Goal: Task Accomplishment & Management: Manage account settings

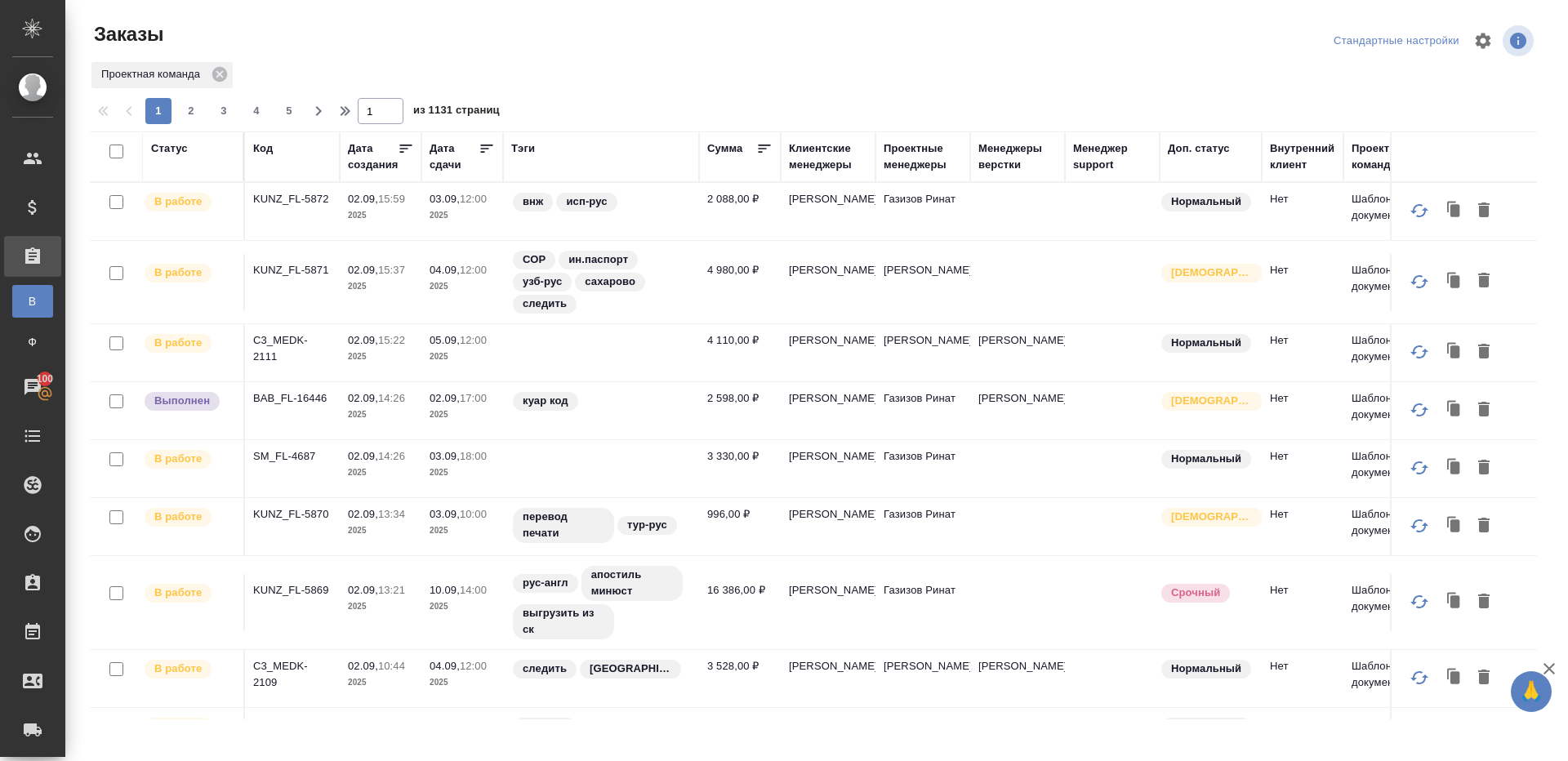
click at [527, 152] on div "Тэги" at bounding box center [522, 148] width 23 height 16
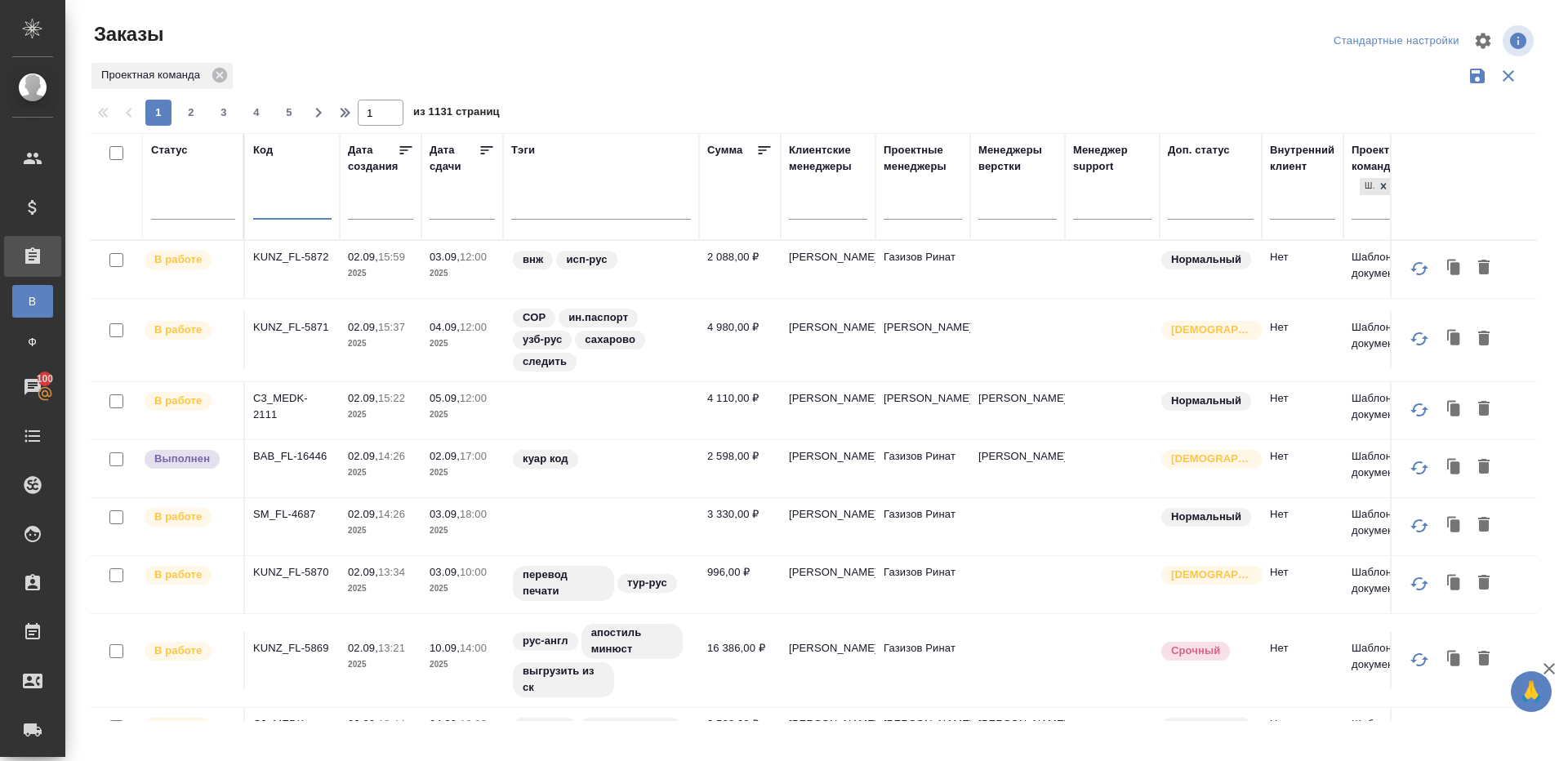
click at [279, 209] on input "text" at bounding box center [291, 209] width 78 height 21
paste input "C3_FL-8089"
click at [616, 88] on div "Проектная команда" at bounding box center [814, 75] width 1447 height 31
click at [616, 86] on div "Проектная команда" at bounding box center [814, 75] width 1447 height 31
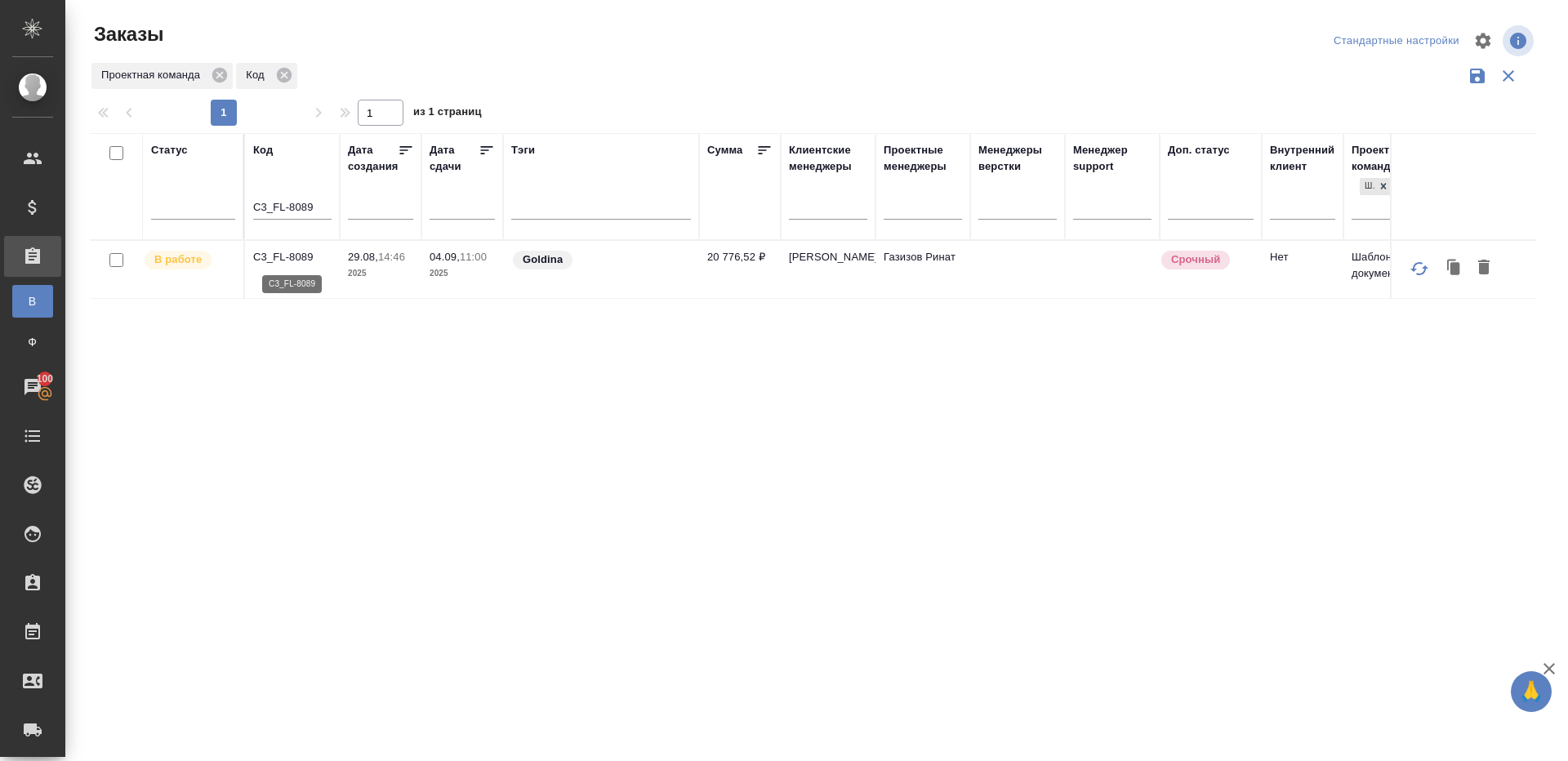
click at [306, 251] on p "C3_FL-8089" at bounding box center [291, 256] width 78 height 16
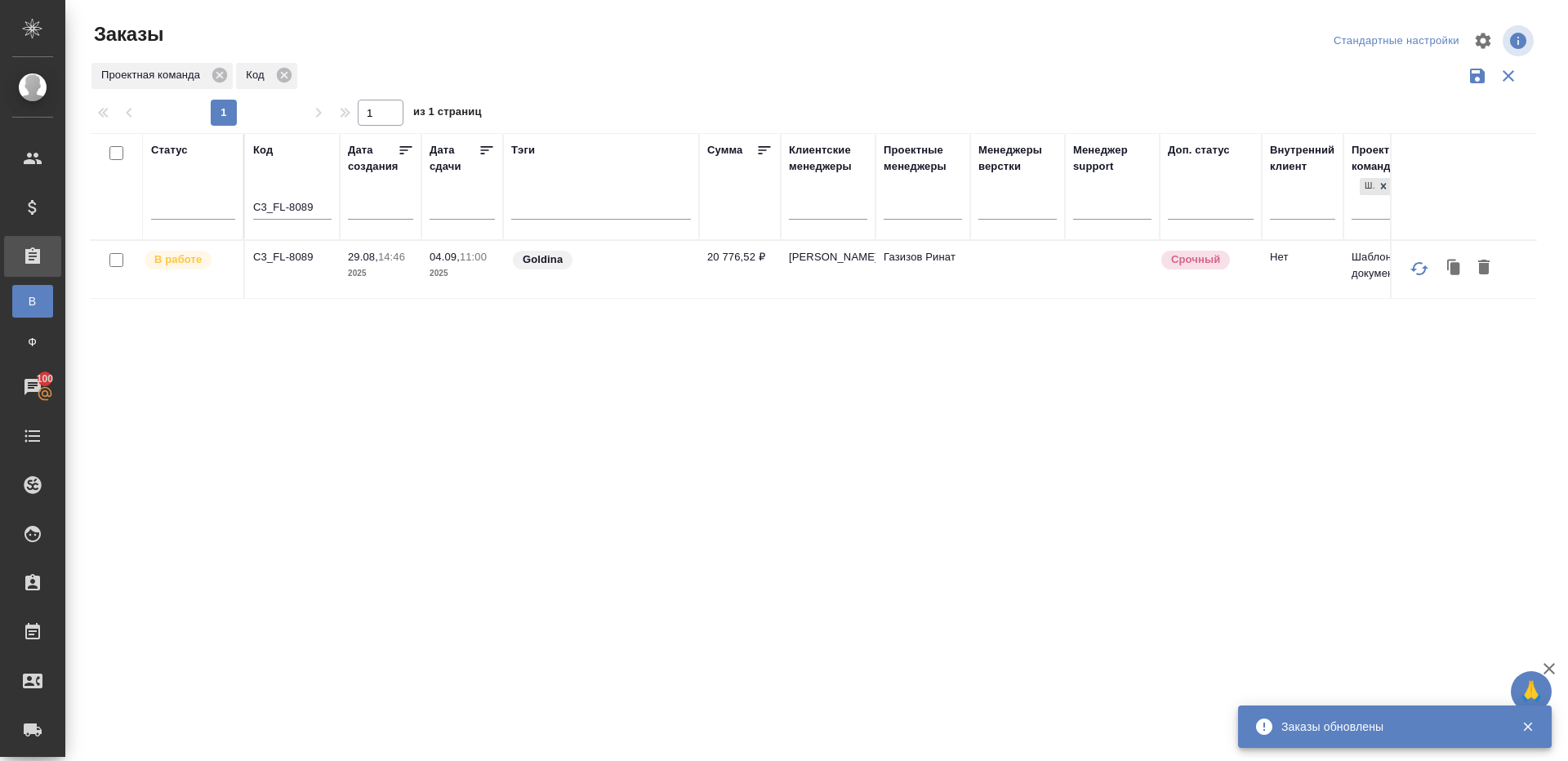
click at [288, 209] on input "C3_FL-8089" at bounding box center [291, 209] width 78 height 21
paste input "S_Premier-7"
type input "S_Premier-7"
click at [540, 87] on div "Проектная команда Код" at bounding box center [814, 75] width 1447 height 31
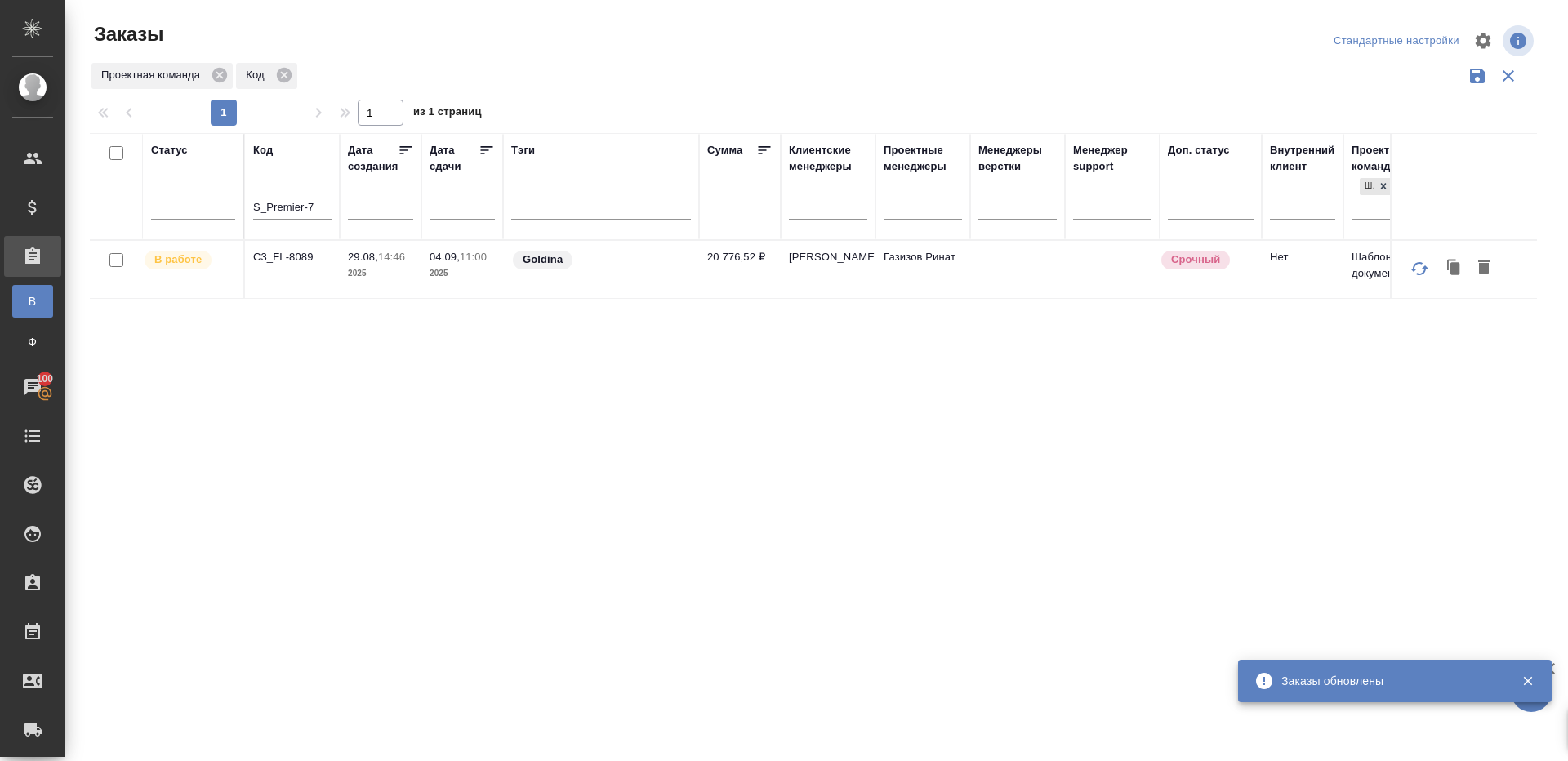
click at [540, 87] on div "Проектная команда Код" at bounding box center [814, 75] width 1447 height 31
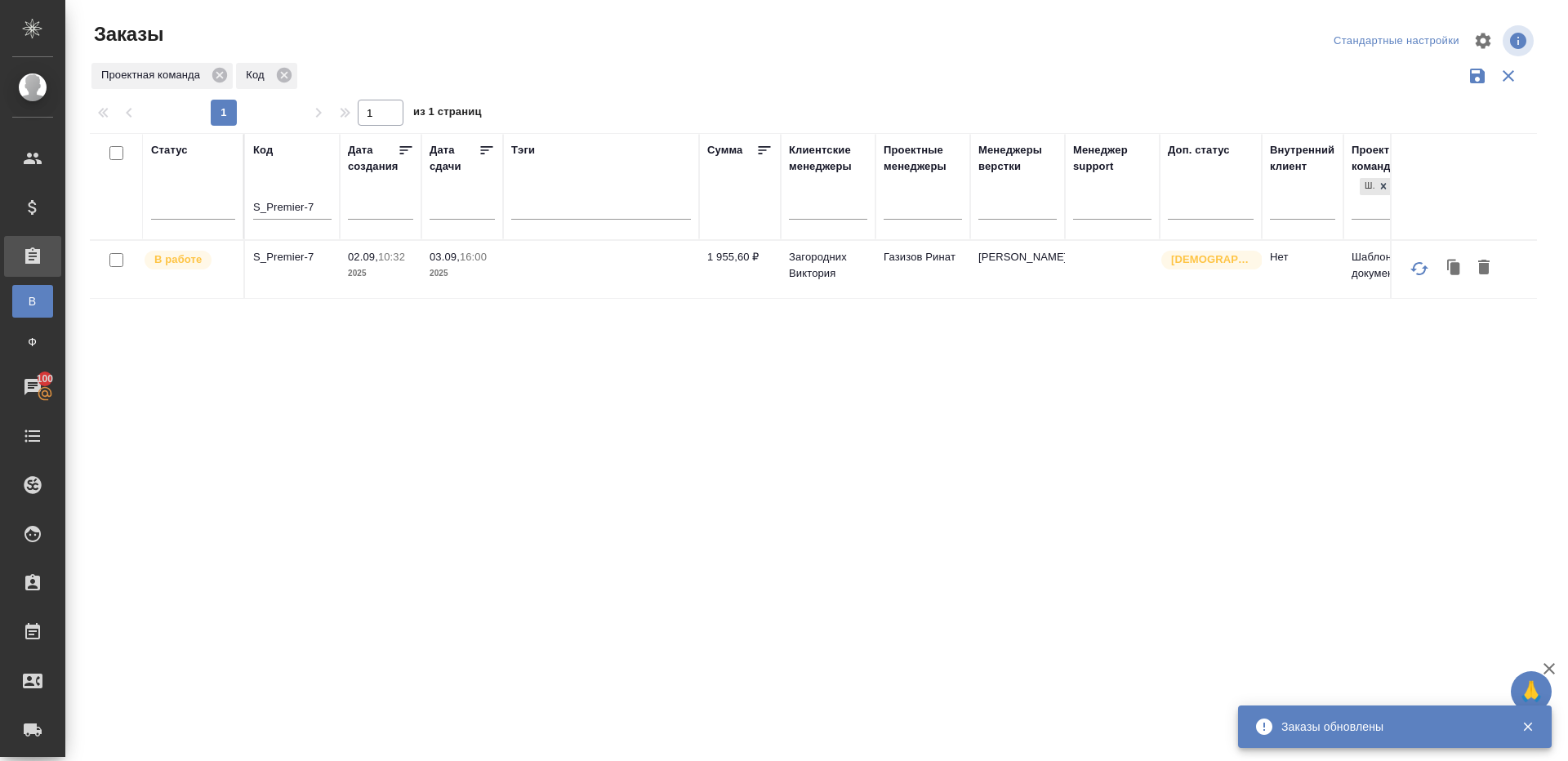
click at [275, 264] on p "S_Premier-7" at bounding box center [291, 256] width 78 height 16
click at [520, 206] on div at bounding box center [600, 202] width 179 height 23
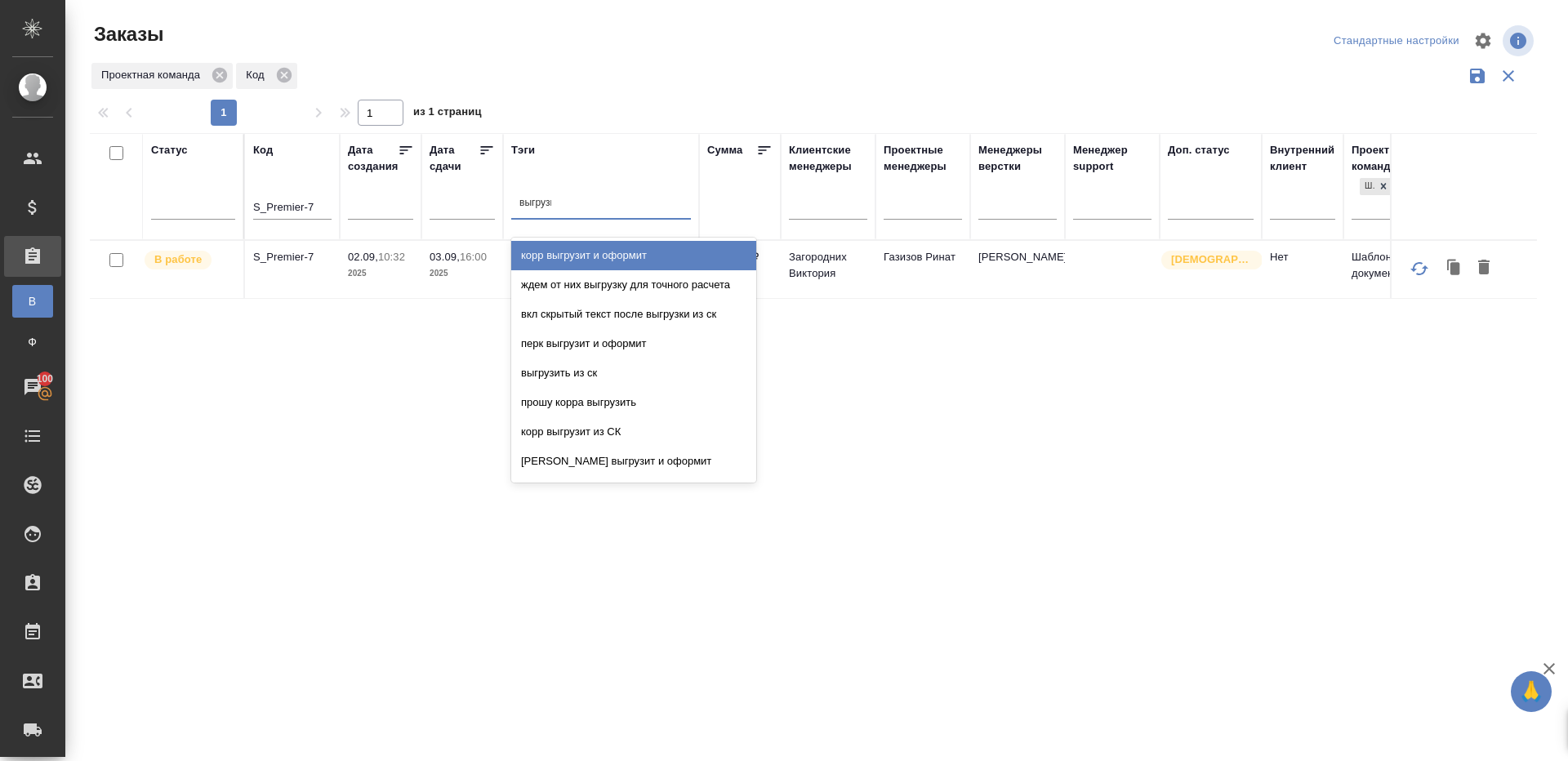
type input "выгрузить"
click at [569, 247] on div "выгрузить из ск" at bounding box center [633, 255] width 245 height 29
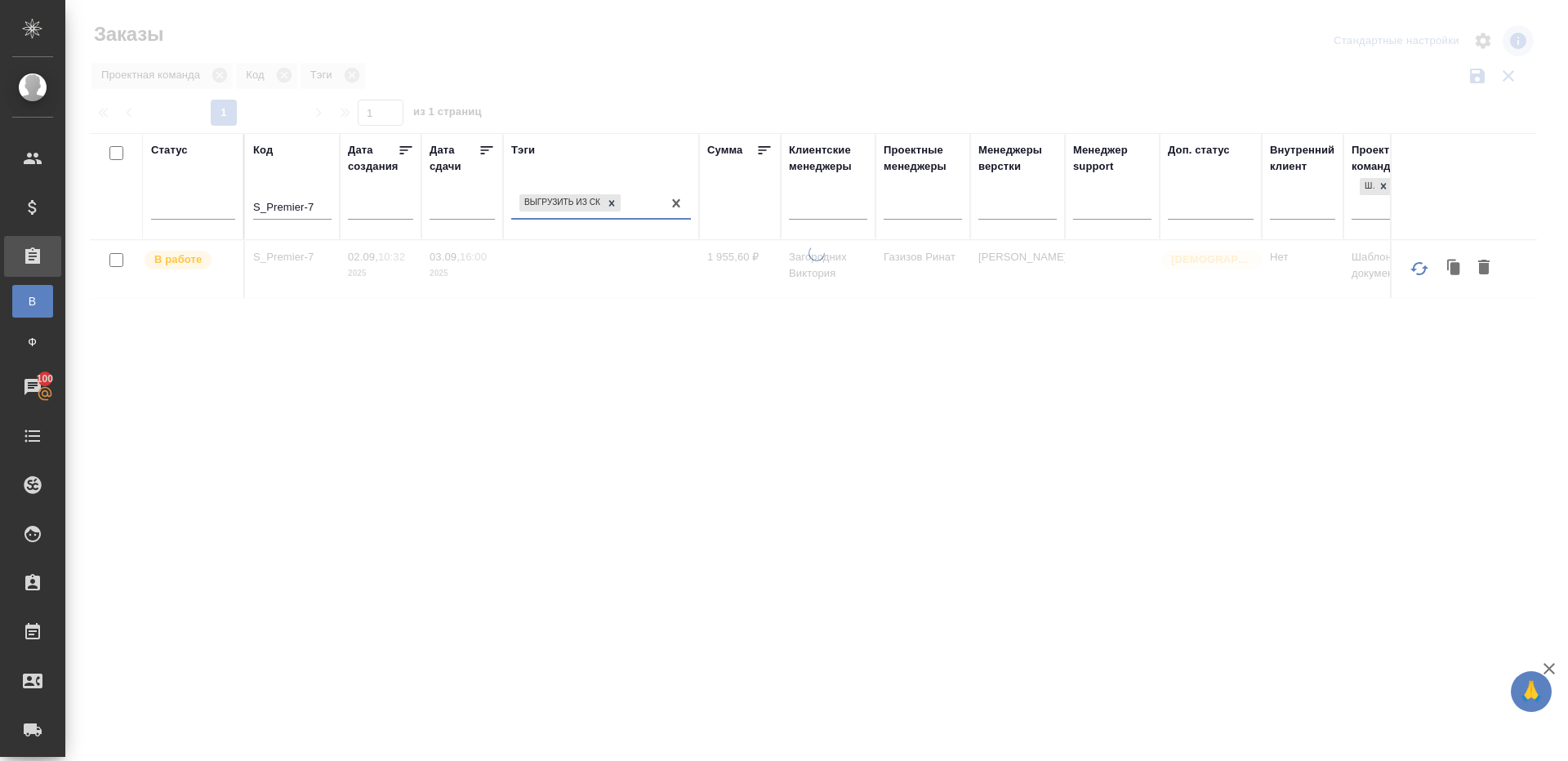
drag, startPoint x: 310, startPoint y: 198, endPoint x: 311, endPoint y: 209, distance: 11.0
click at [310, 199] on input "S_Premier-7" at bounding box center [291, 209] width 78 height 21
click at [508, 101] on div at bounding box center [816, 365] width 1502 height 730
click at [483, 145] on icon at bounding box center [486, 149] width 16 height 16
click at [538, 78] on div at bounding box center [816, 365] width 1502 height 730
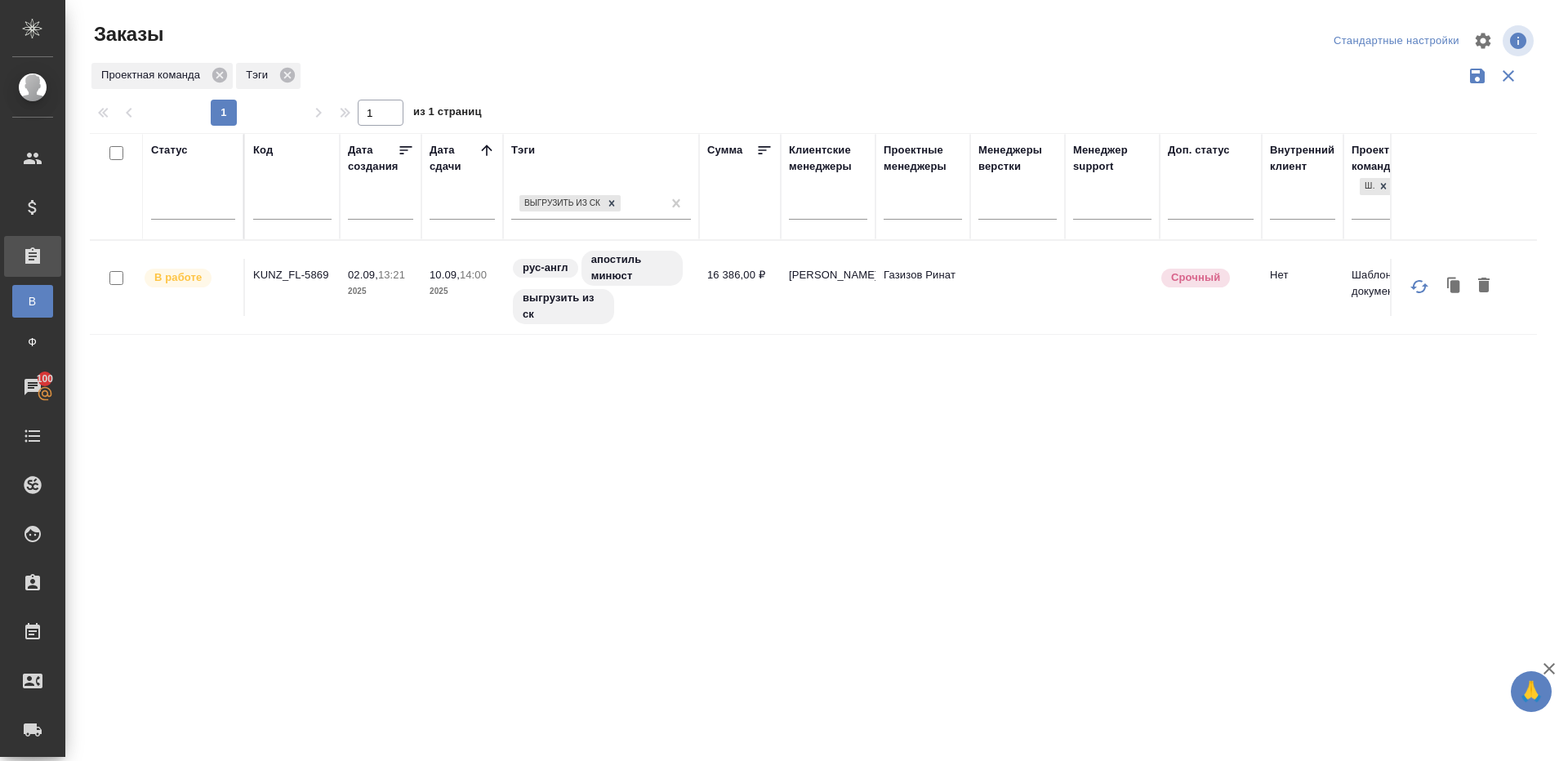
click at [538, 78] on div "Проектная команда Тэги" at bounding box center [814, 75] width 1447 height 31
click at [303, 269] on p "KUNZ_FL-5869" at bounding box center [291, 274] width 78 height 16
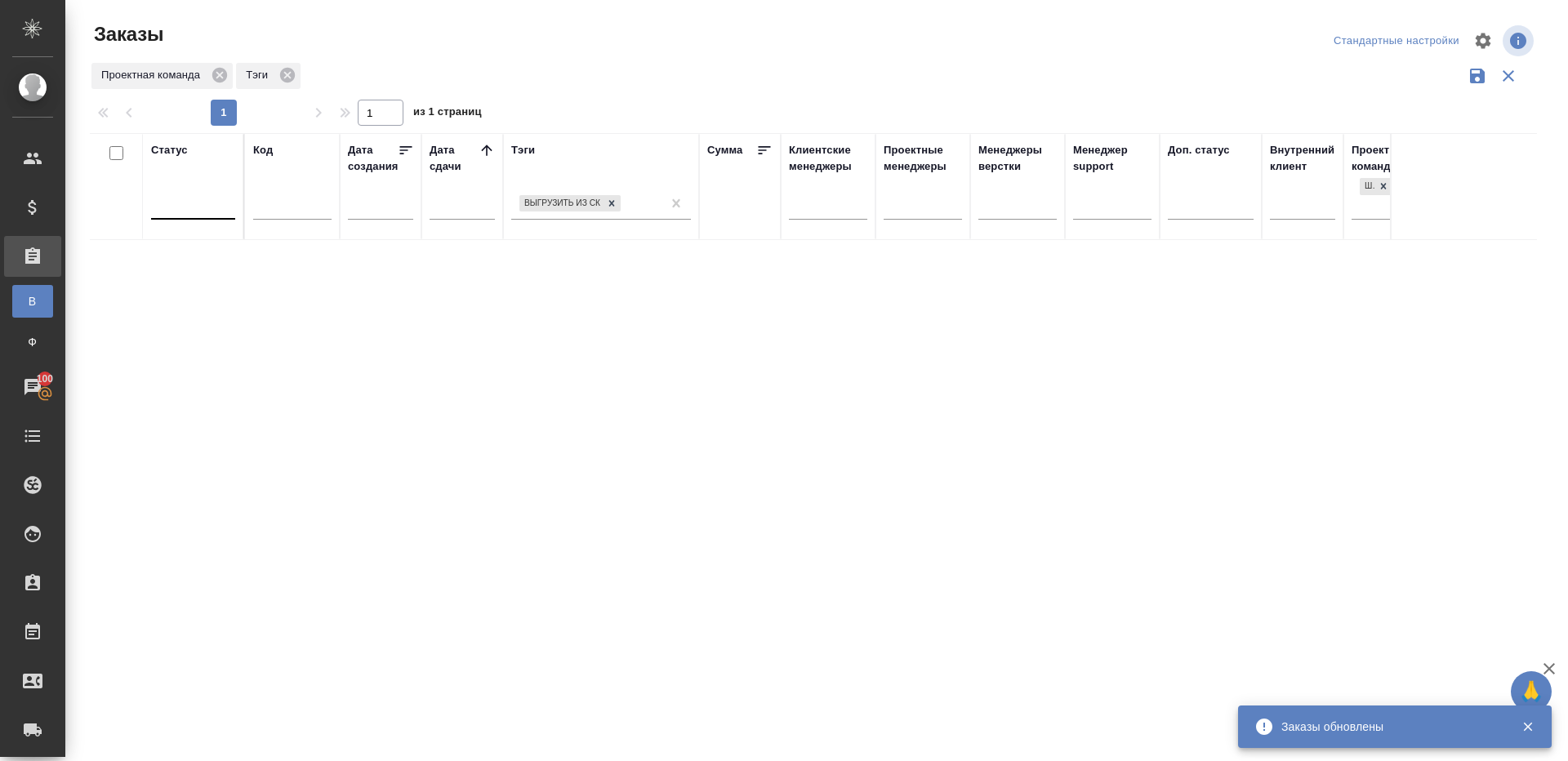
click at [188, 214] on div at bounding box center [194, 204] width 85 height 31
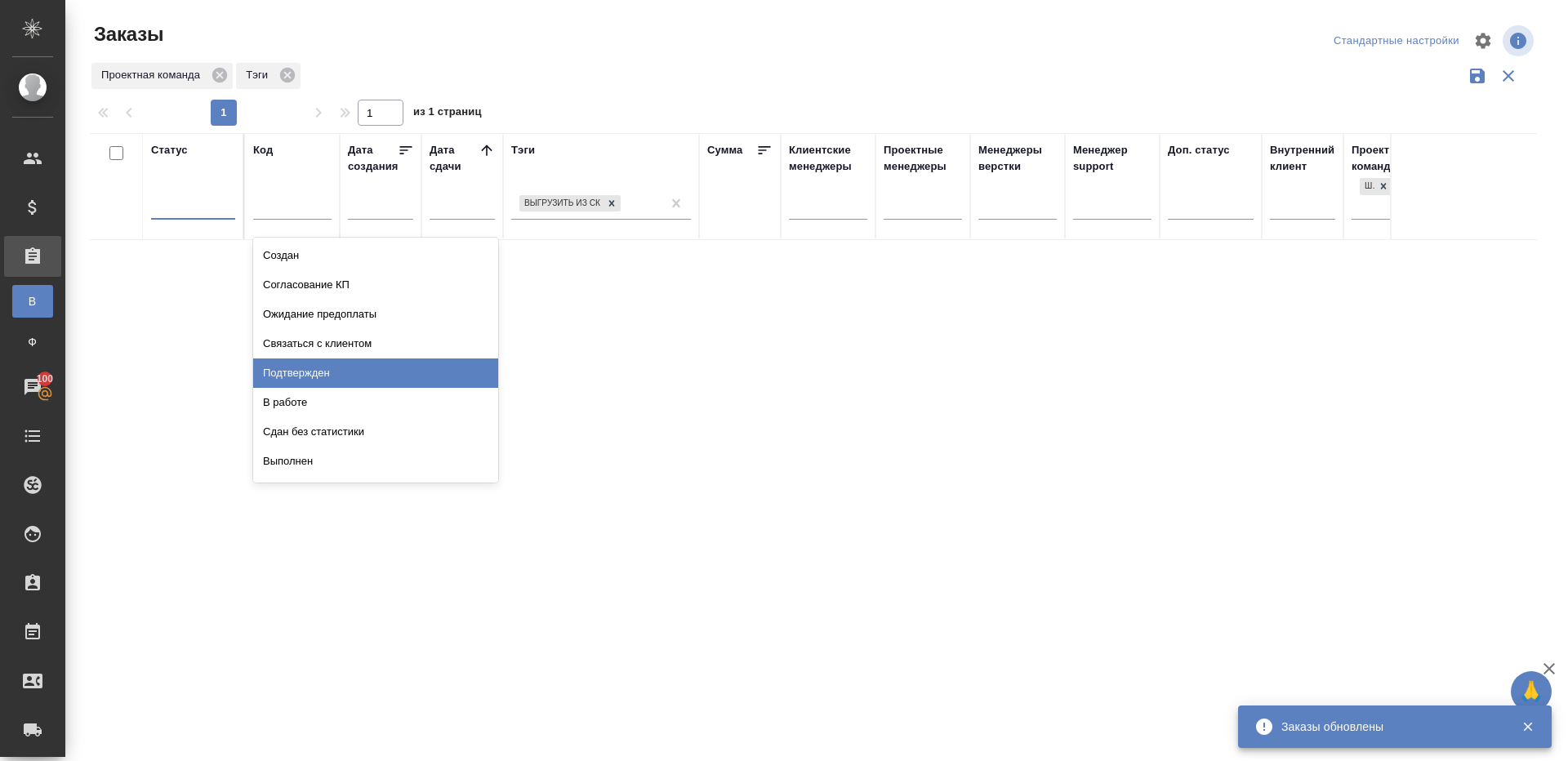
click at [306, 375] on div "Подтвержден" at bounding box center [375, 373] width 245 height 29
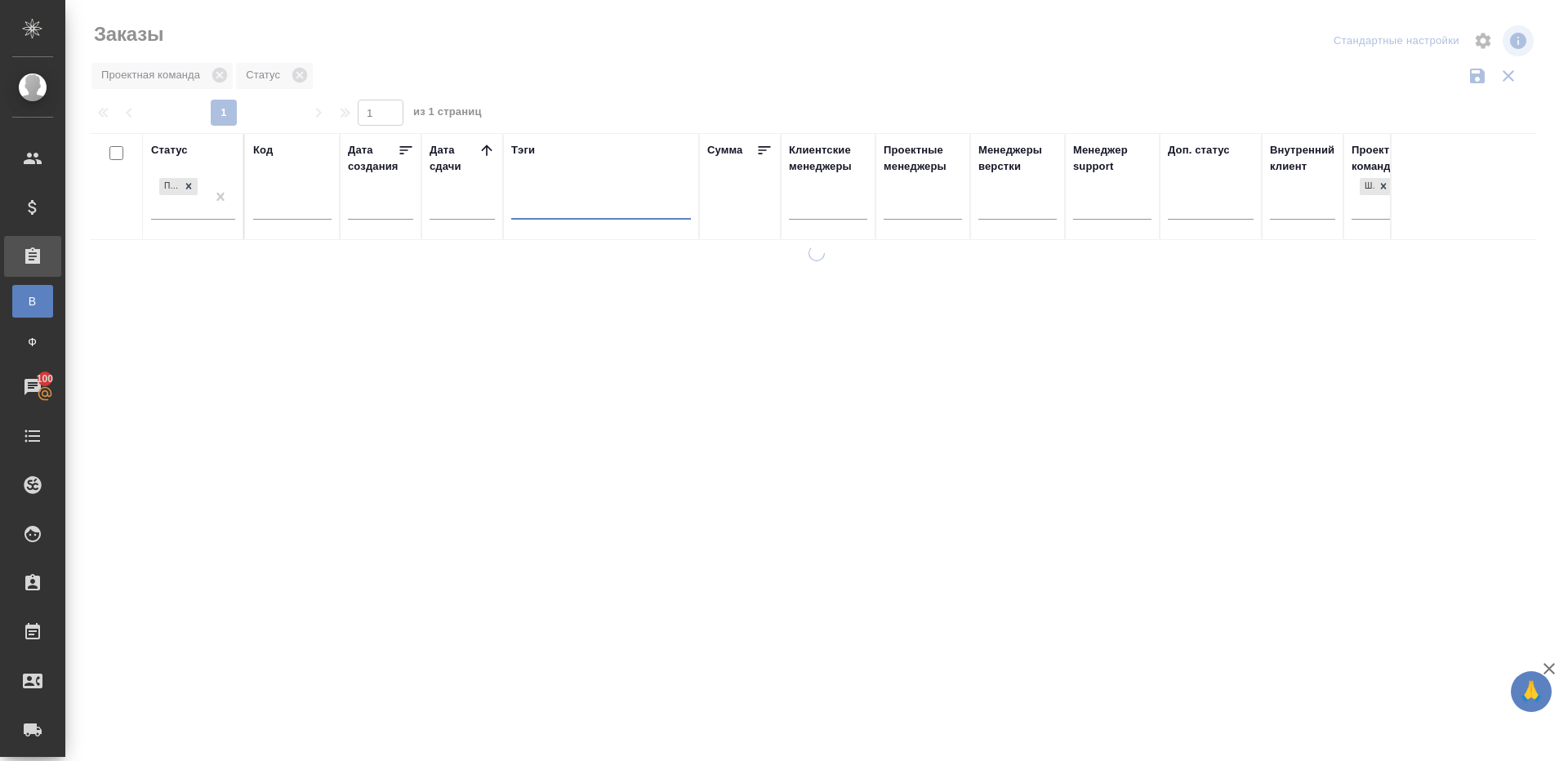
click at [488, 153] on icon at bounding box center [486, 149] width 16 height 16
click at [624, 78] on div at bounding box center [816, 365] width 1502 height 730
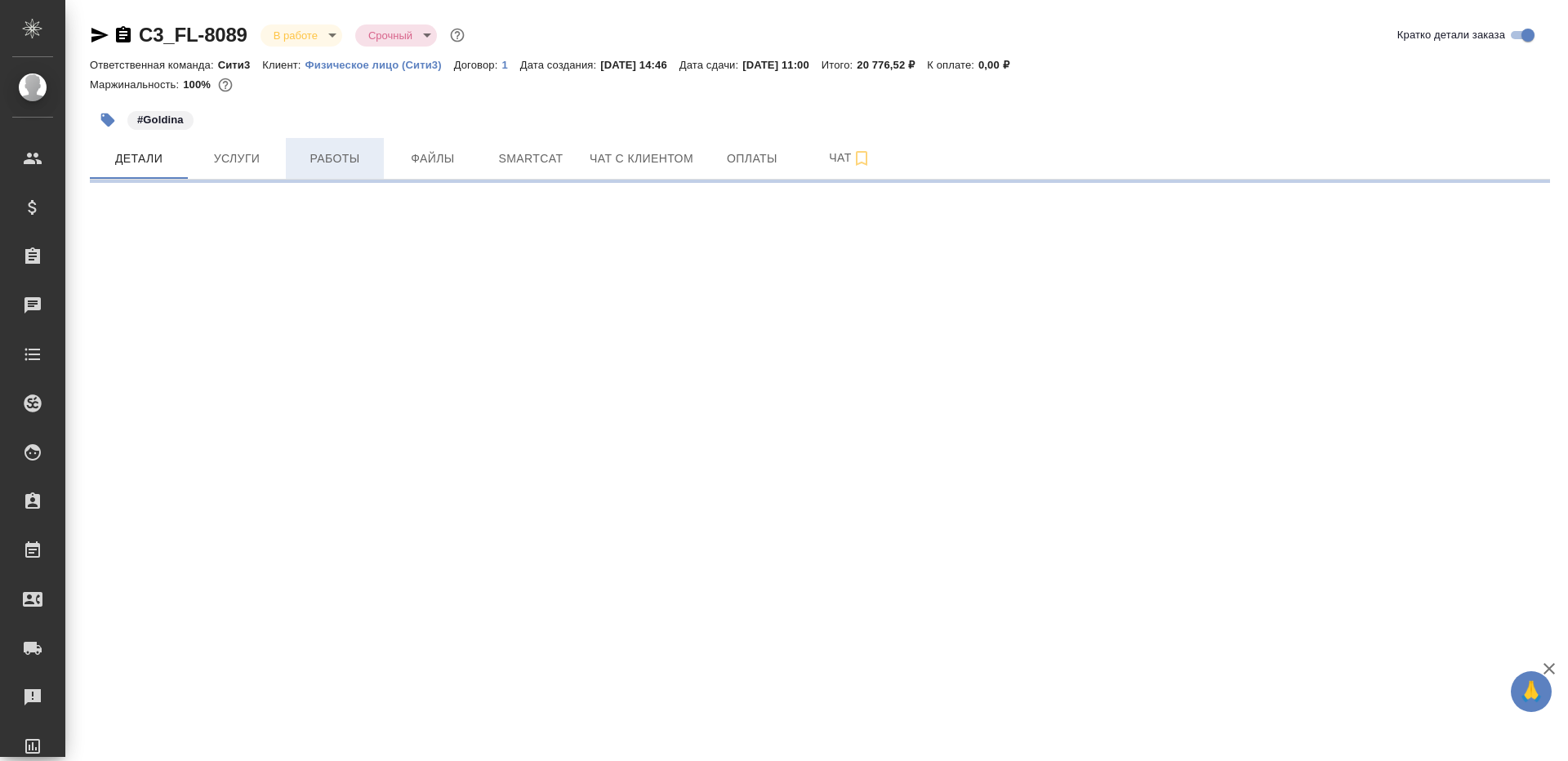
click at [318, 160] on span "Работы" at bounding box center [334, 159] width 78 height 21
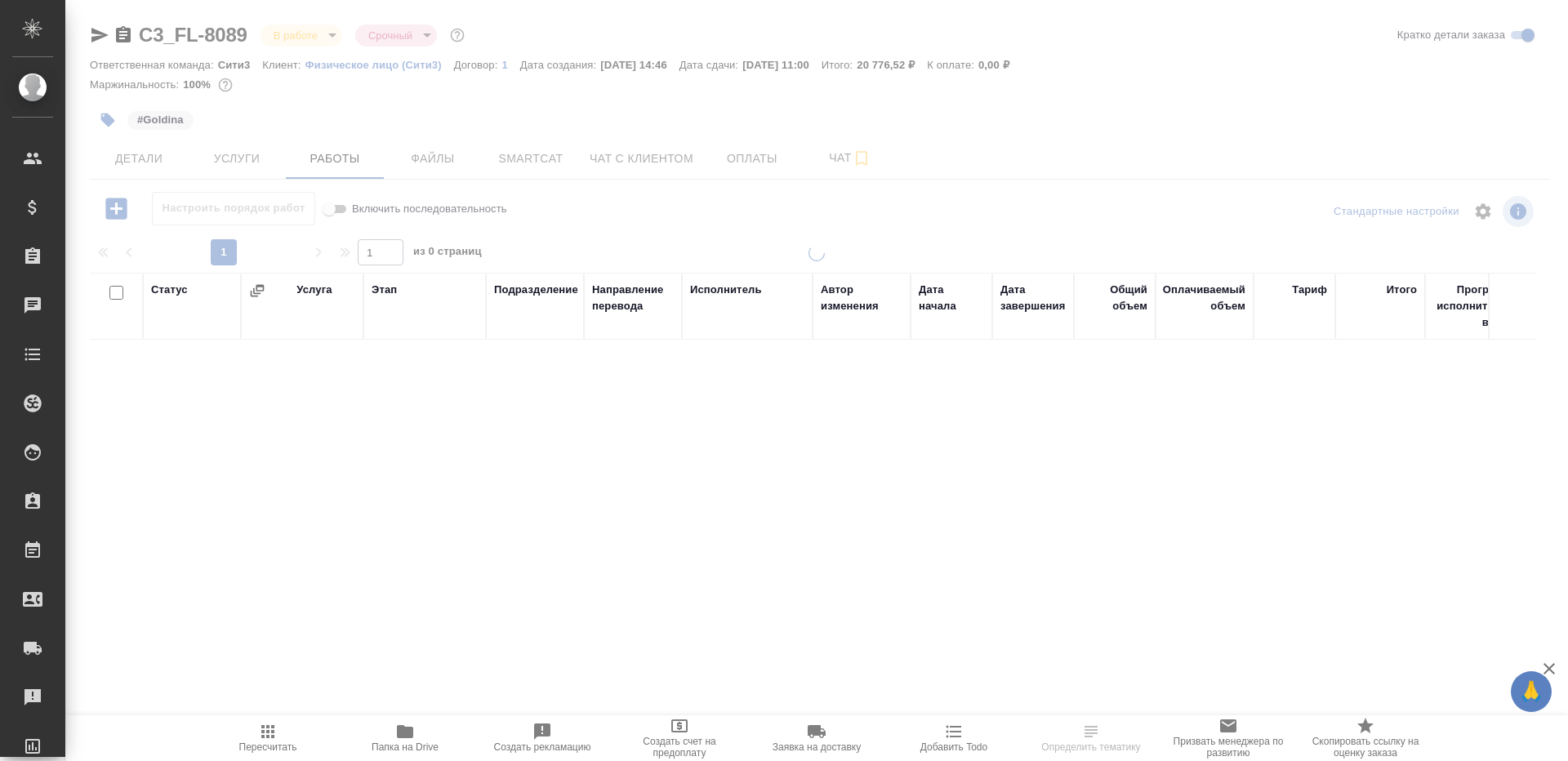
click at [551, 214] on div at bounding box center [816, 341] width 1502 height 682
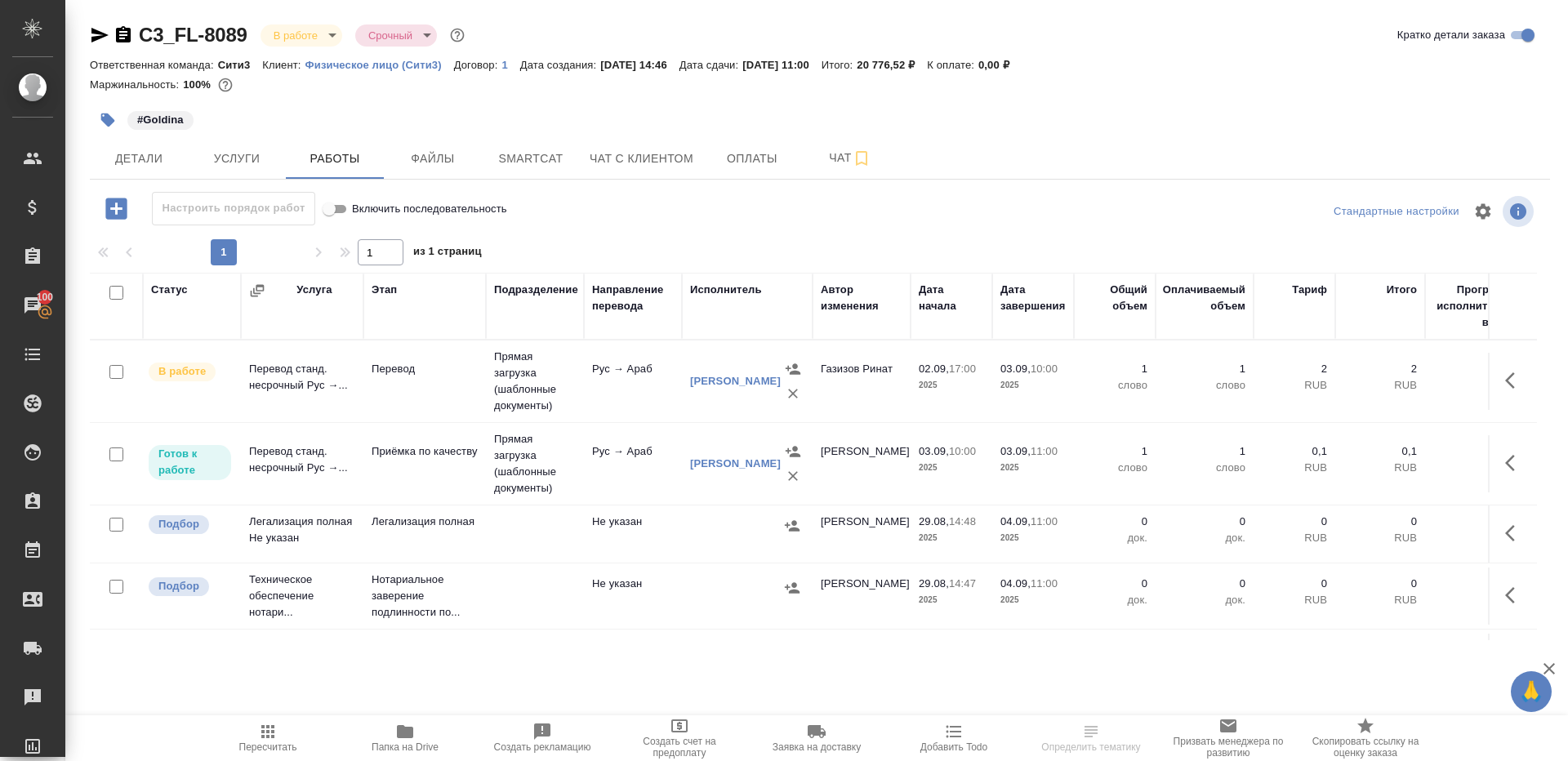
click at [427, 727] on span "Папка на Drive" at bounding box center [404, 737] width 117 height 31
click at [1508, 385] on icon "button" at bounding box center [1514, 380] width 20 height 20
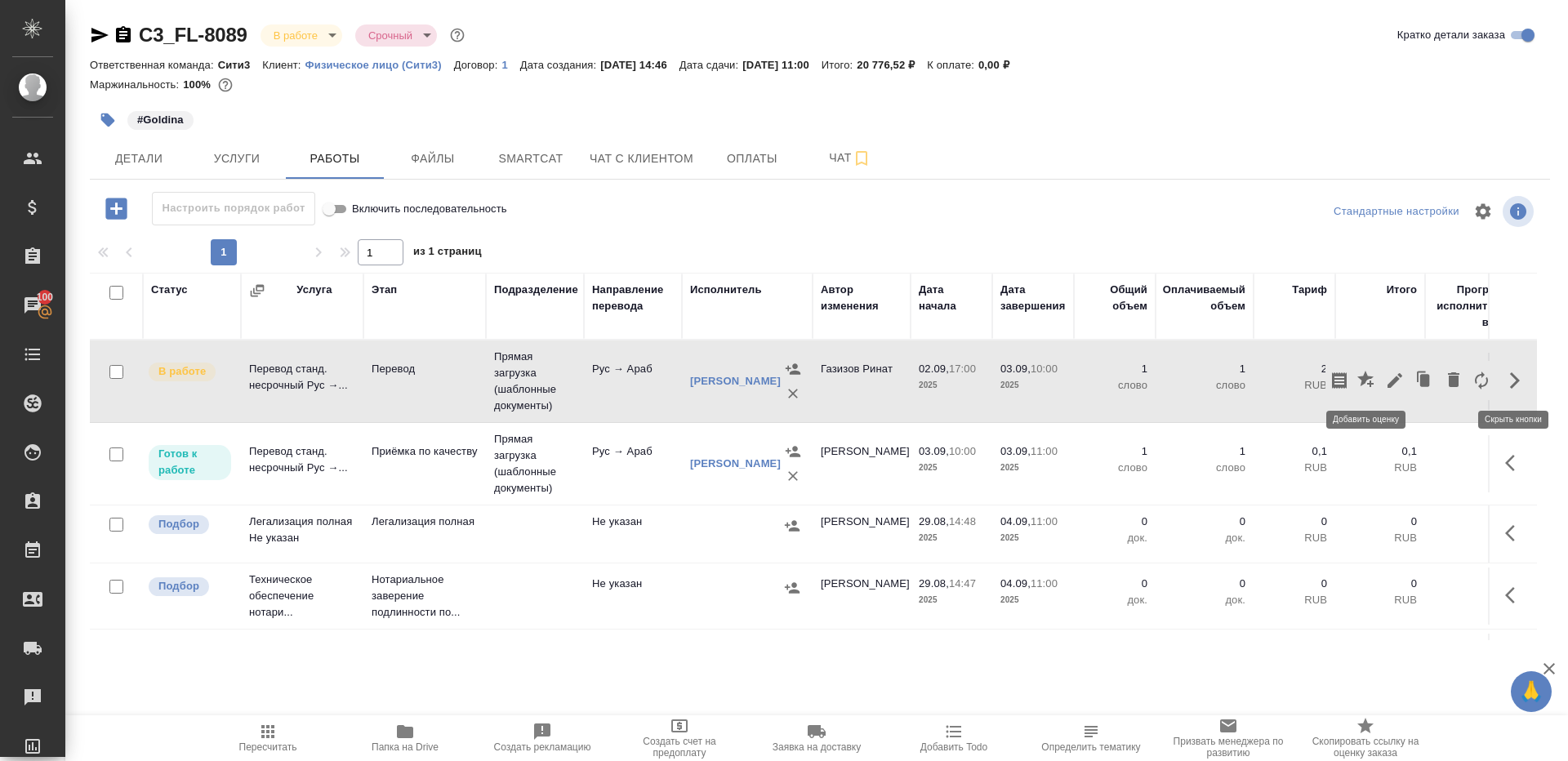
click at [1370, 385] on icon "button" at bounding box center [1364, 379] width 16 height 16
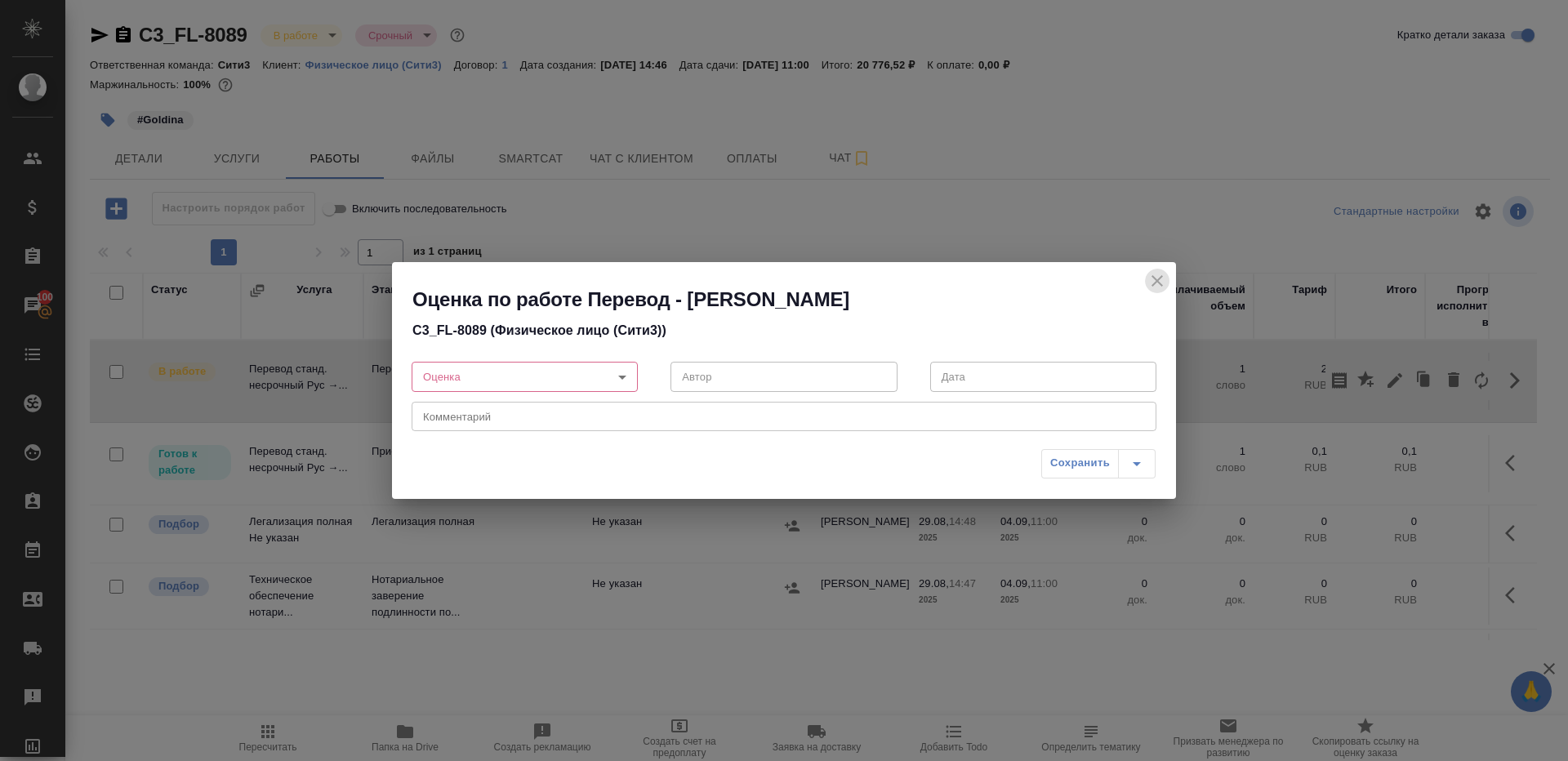
click at [1158, 279] on icon "close" at bounding box center [1157, 281] width 11 height 11
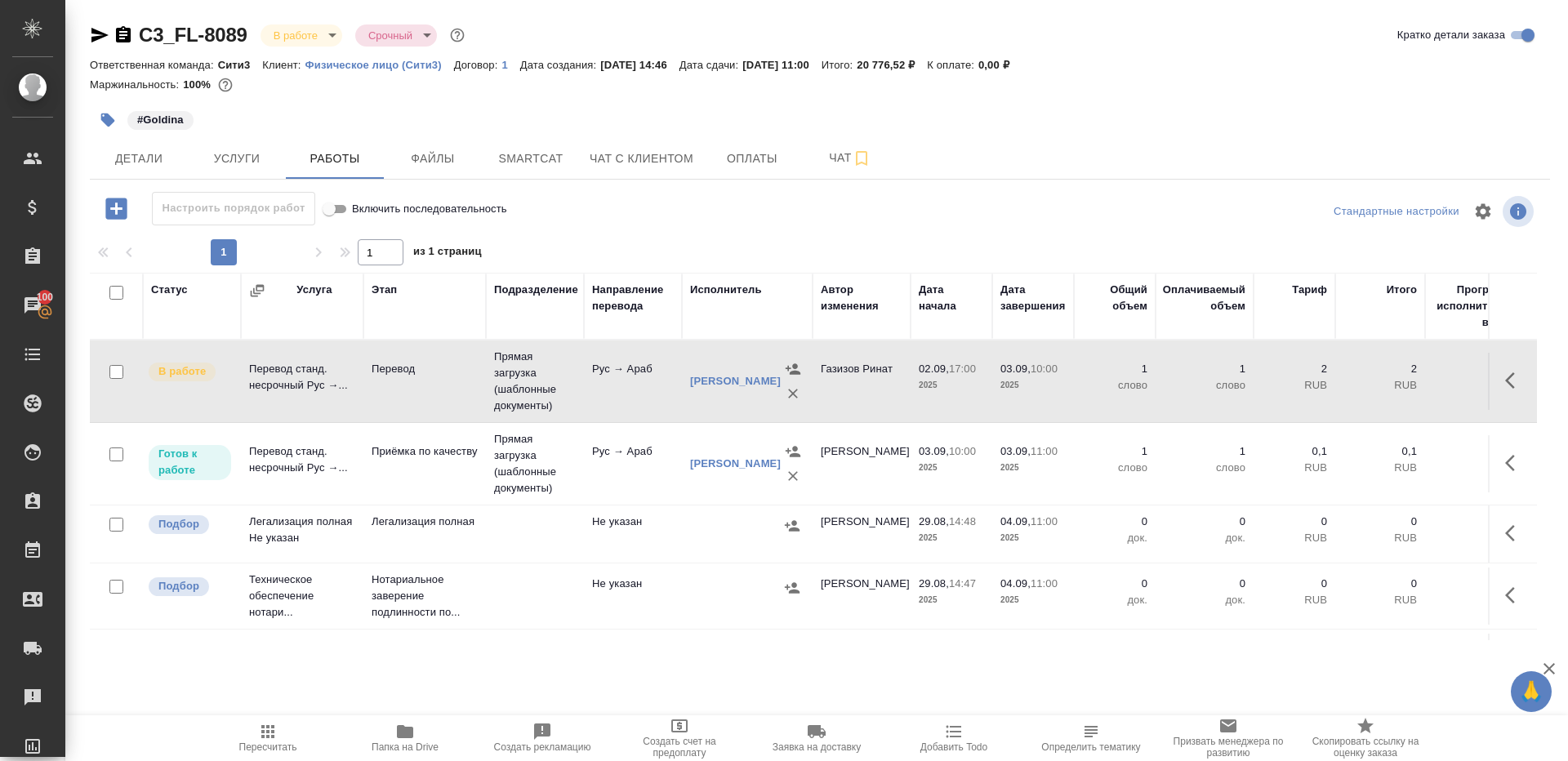
click at [1505, 386] on icon "button" at bounding box center [1514, 380] width 20 height 20
click at [1400, 384] on icon "button" at bounding box center [1394, 380] width 20 height 20
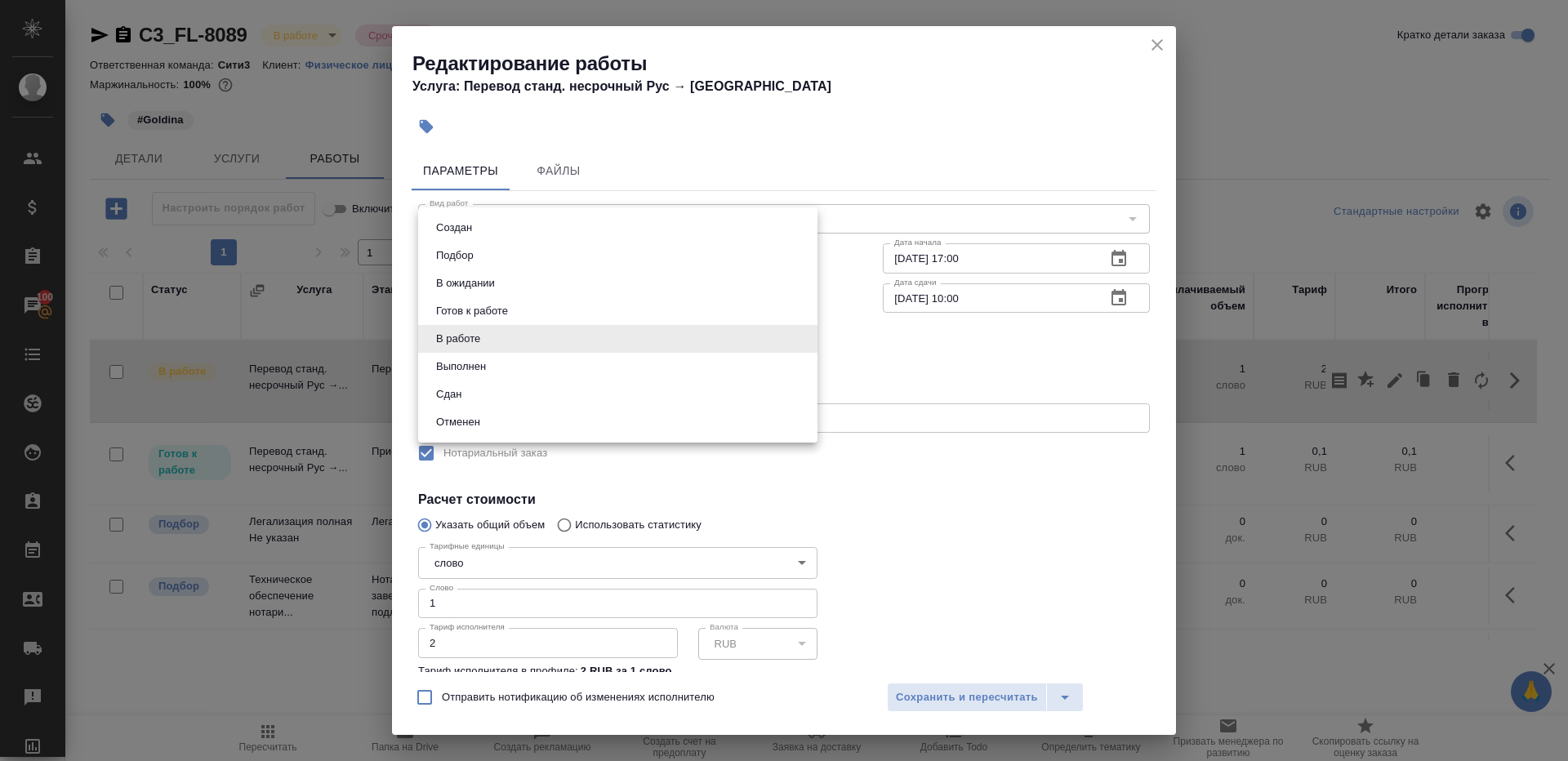
click at [487, 333] on body "🙏 .cls-1 fill:#fff; AWATERA Gazizov Rinat Клиенты Спецификации Заказы 100 Чаты …" at bounding box center [784, 380] width 1568 height 761
click at [486, 390] on li "Сдан" at bounding box center [617, 395] width 399 height 28
type input "closed"
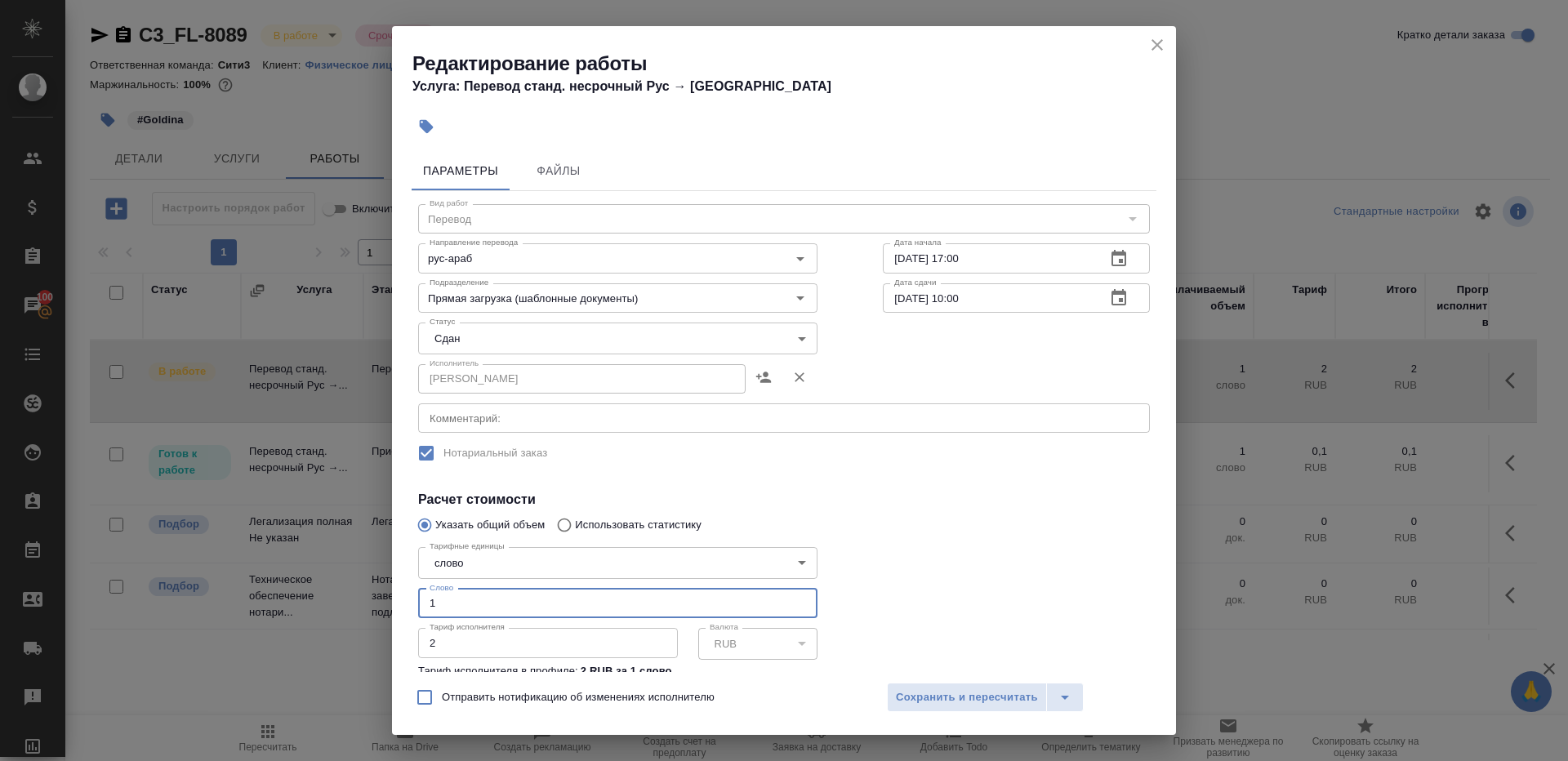
drag, startPoint x: 462, startPoint y: 606, endPoint x: 336, endPoint y: 597, distance: 126.3
click at [336, 597] on div "Редактирование работы Услуга: Перевод станд. несрочный Рус → Араб Параметры Фай…" at bounding box center [784, 380] width 1568 height 761
type input "264"
click at [900, 533] on div at bounding box center [1017, 629] width 333 height 242
click at [913, 697] on span "Сохранить и пересчитать" at bounding box center [966, 698] width 142 height 19
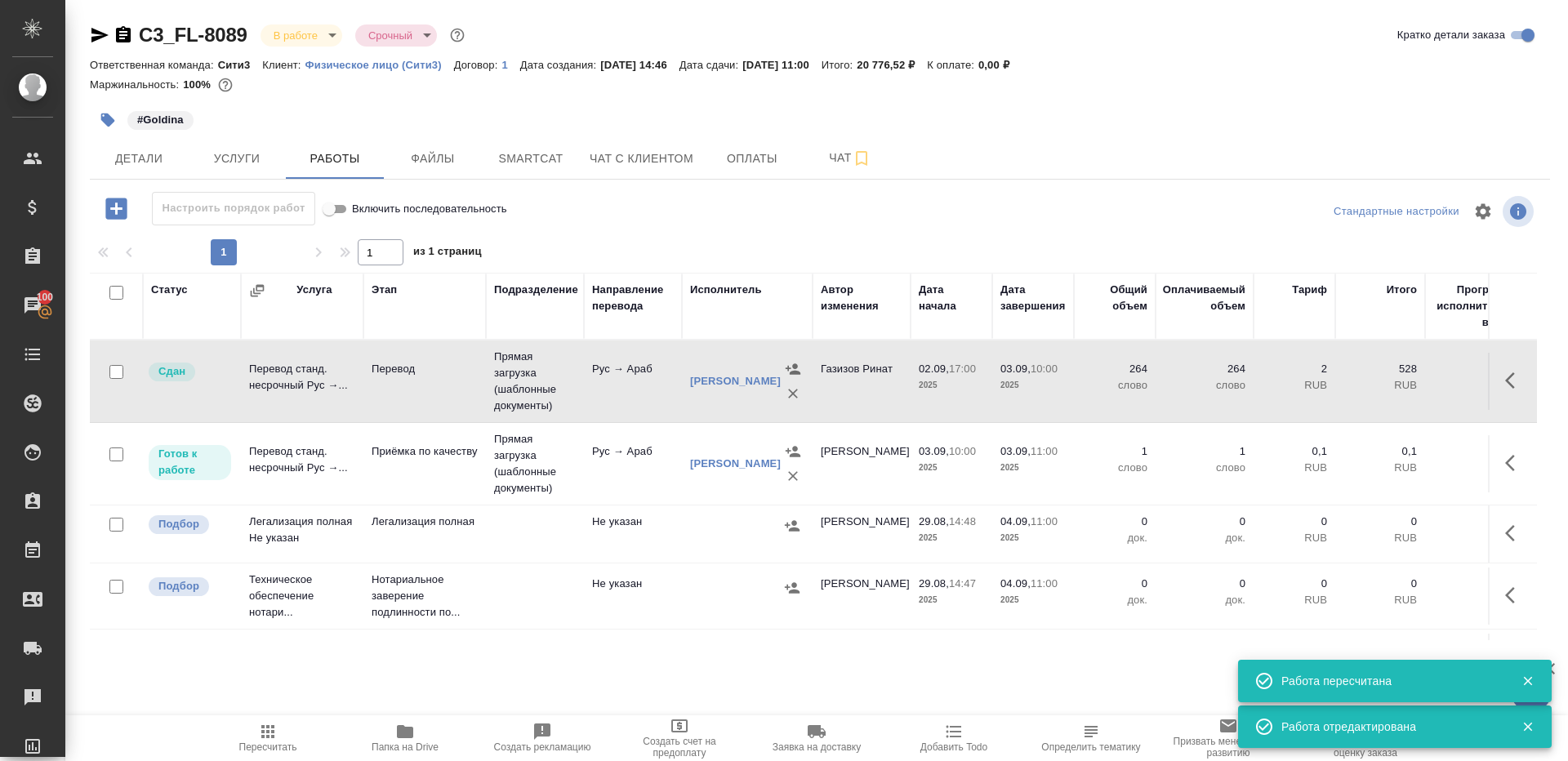
click at [234, 739] on span "Пересчитать" at bounding box center [267, 737] width 117 height 31
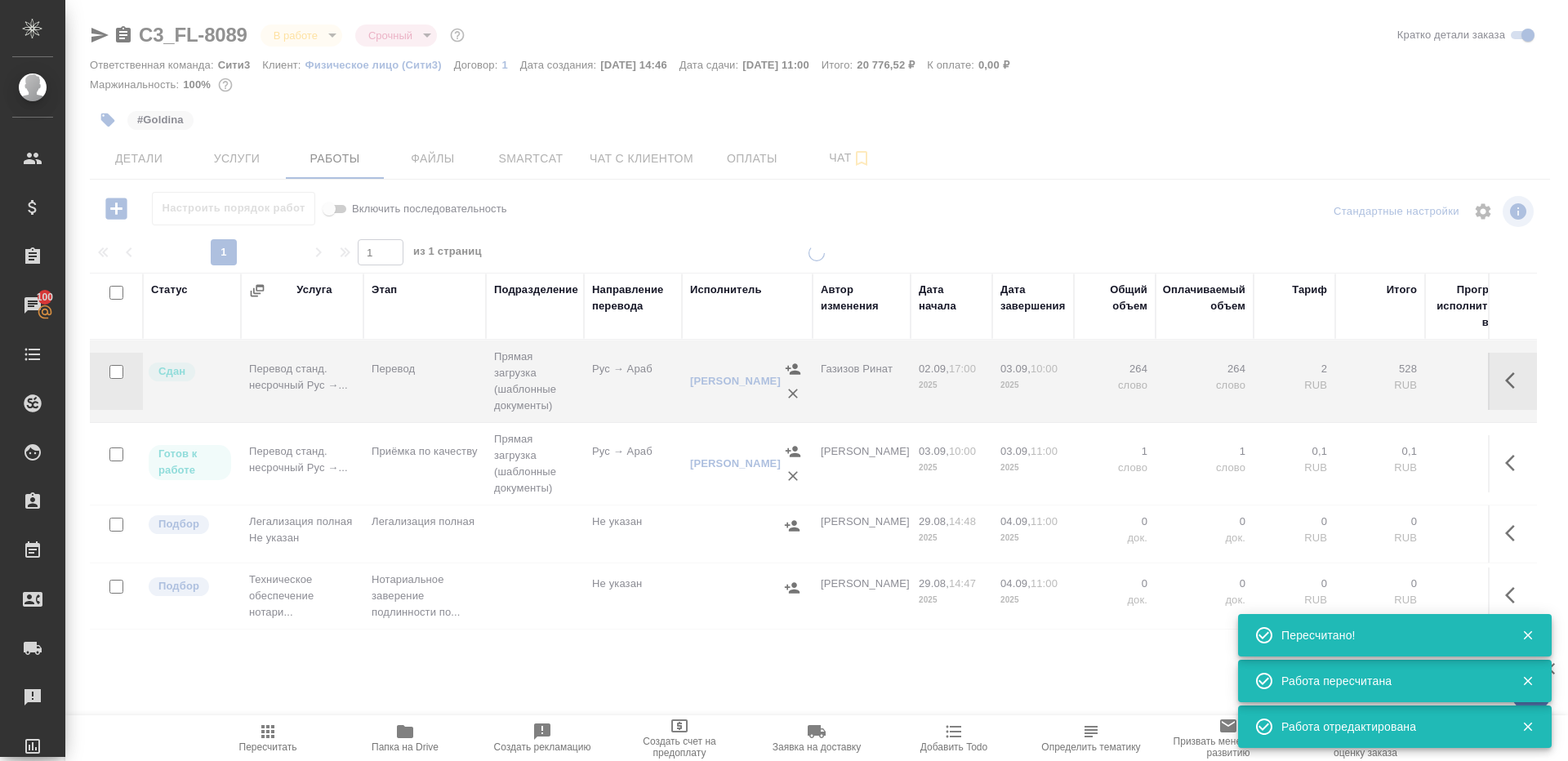
click at [316, 676] on div at bounding box center [816, 463] width 1502 height 437
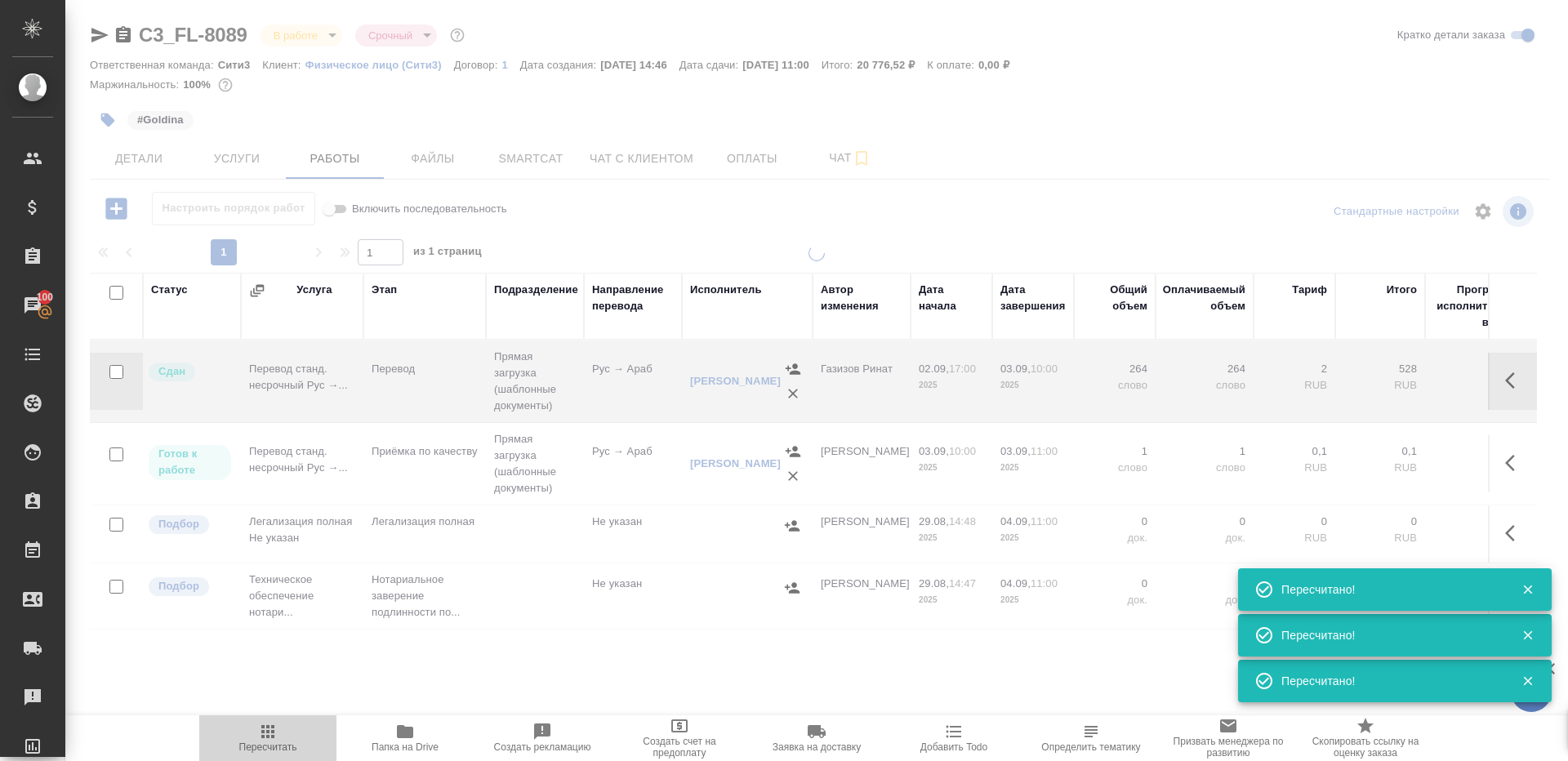
click at [259, 738] on icon "button" at bounding box center [268, 731] width 20 height 20
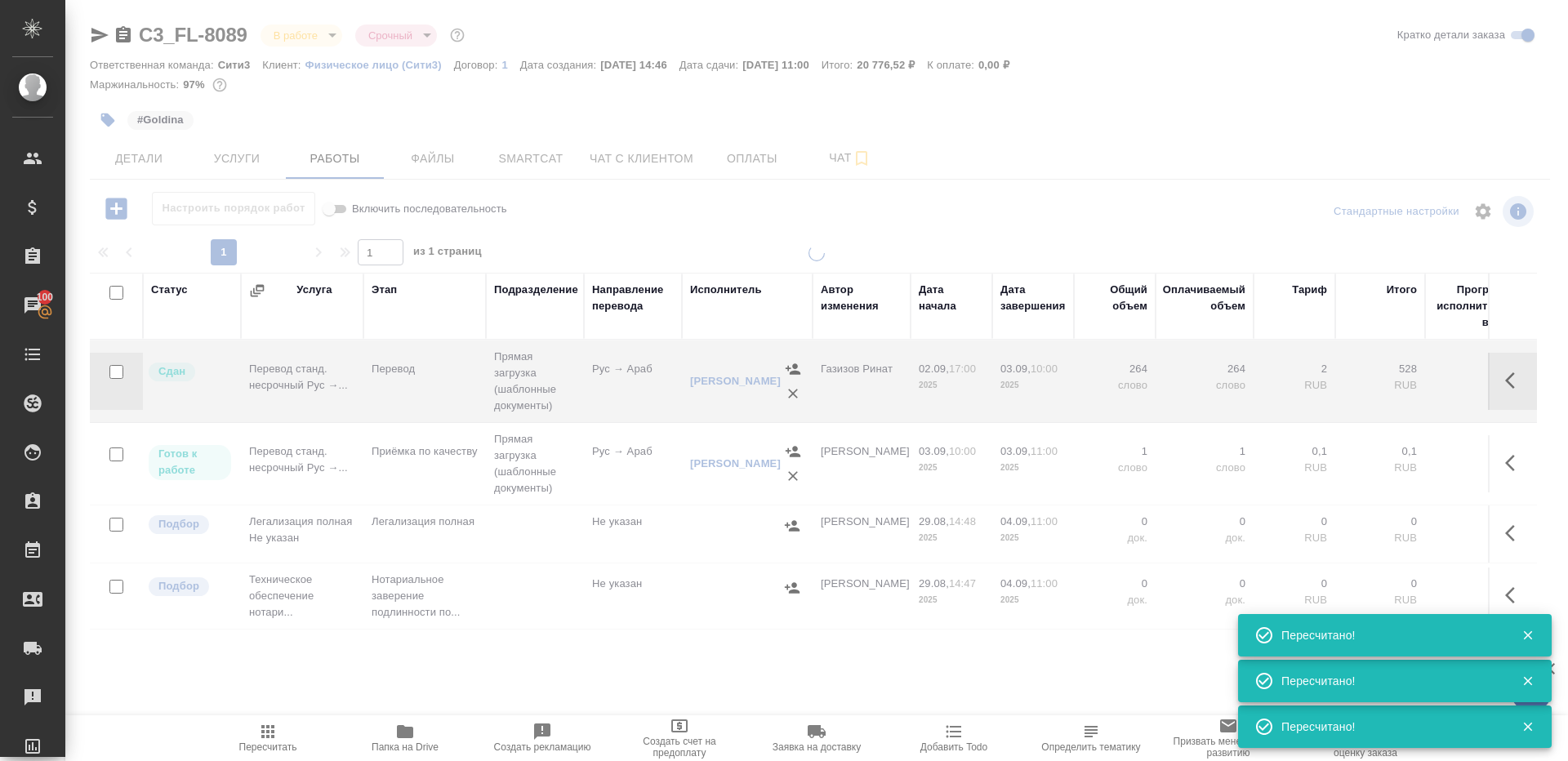
click at [259, 738] on icon "button" at bounding box center [268, 731] width 20 height 20
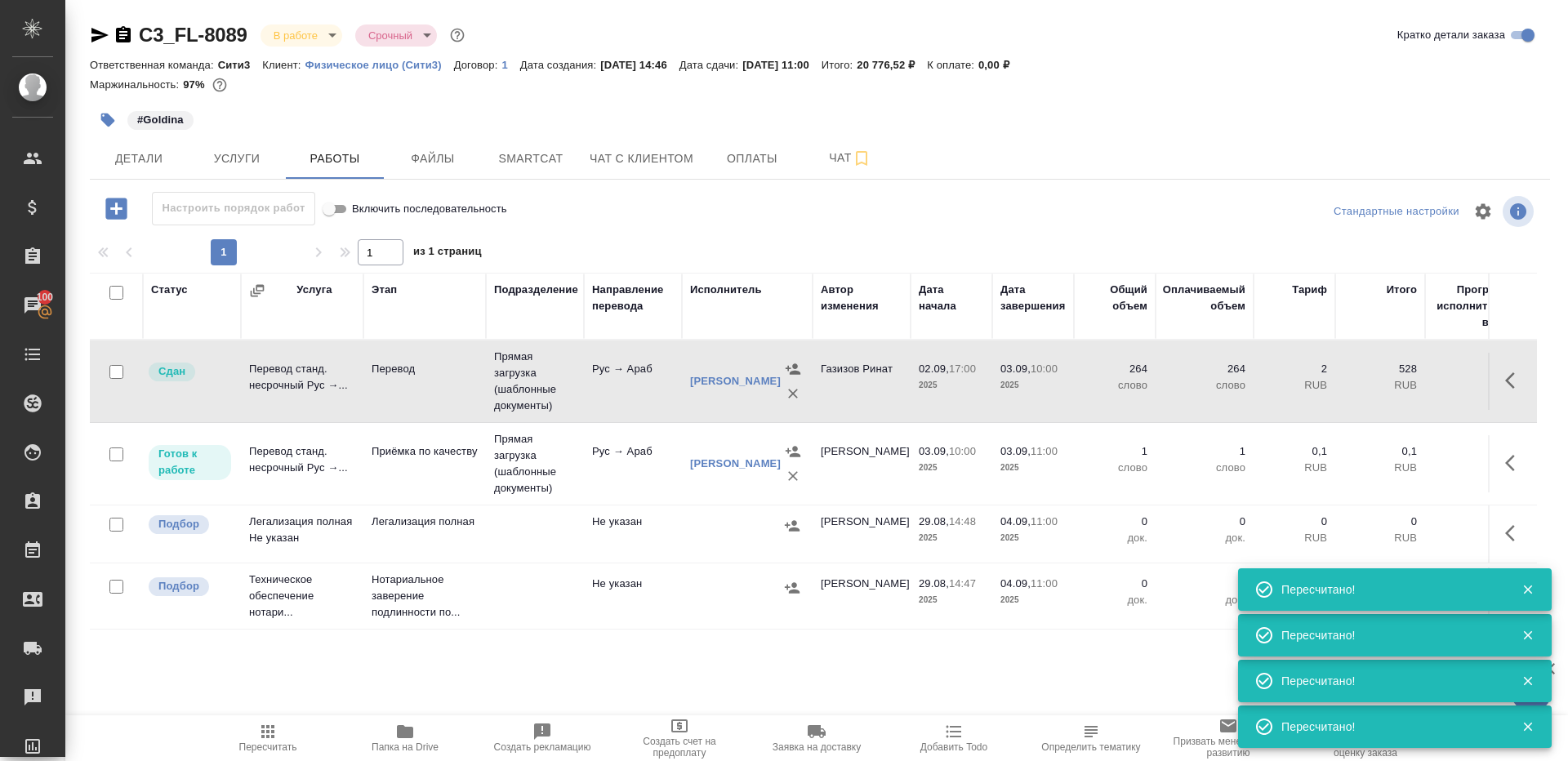
click at [259, 738] on icon "button" at bounding box center [268, 731] width 20 height 20
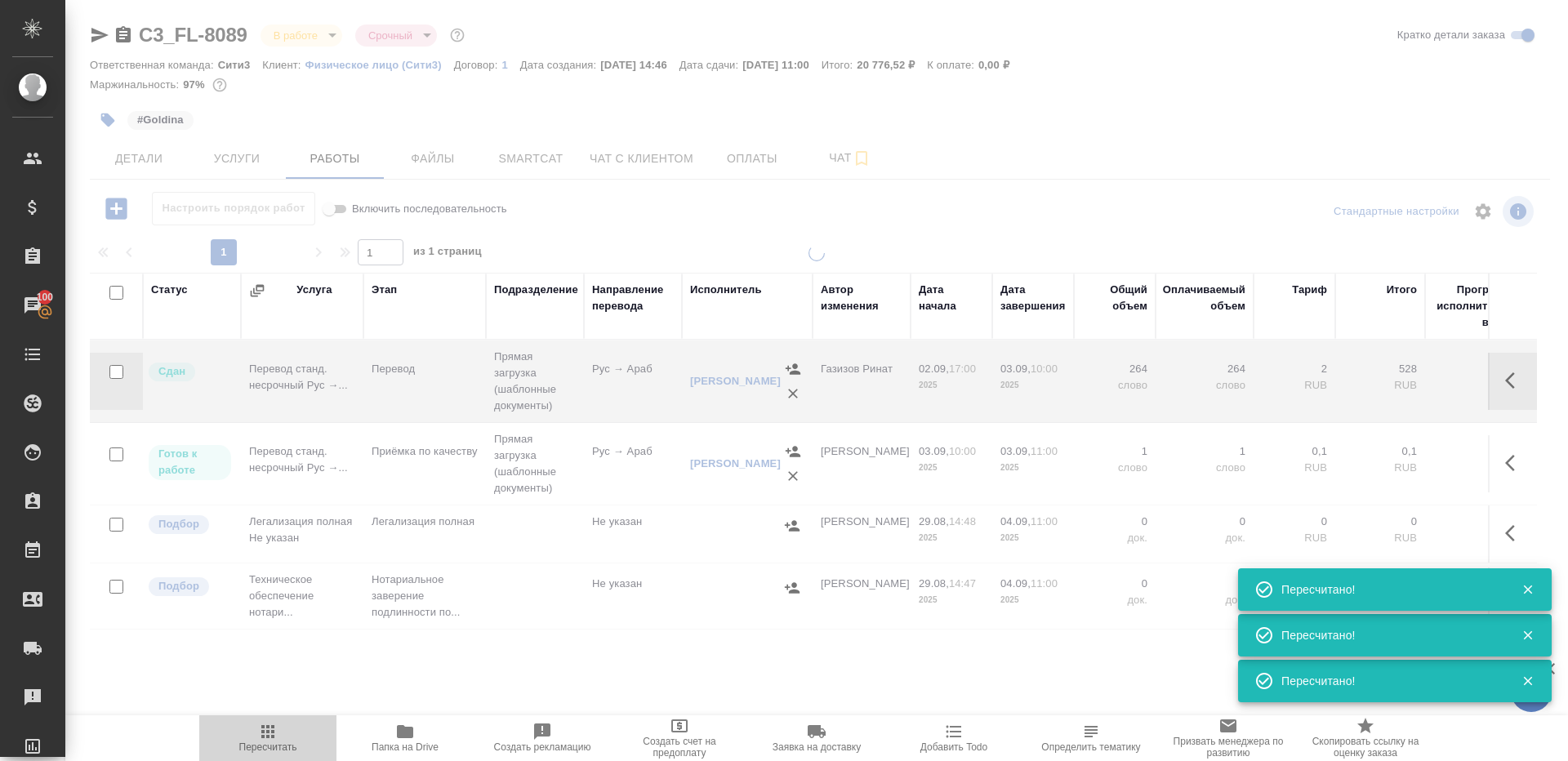
click at [259, 736] on icon "button" at bounding box center [268, 731] width 20 height 20
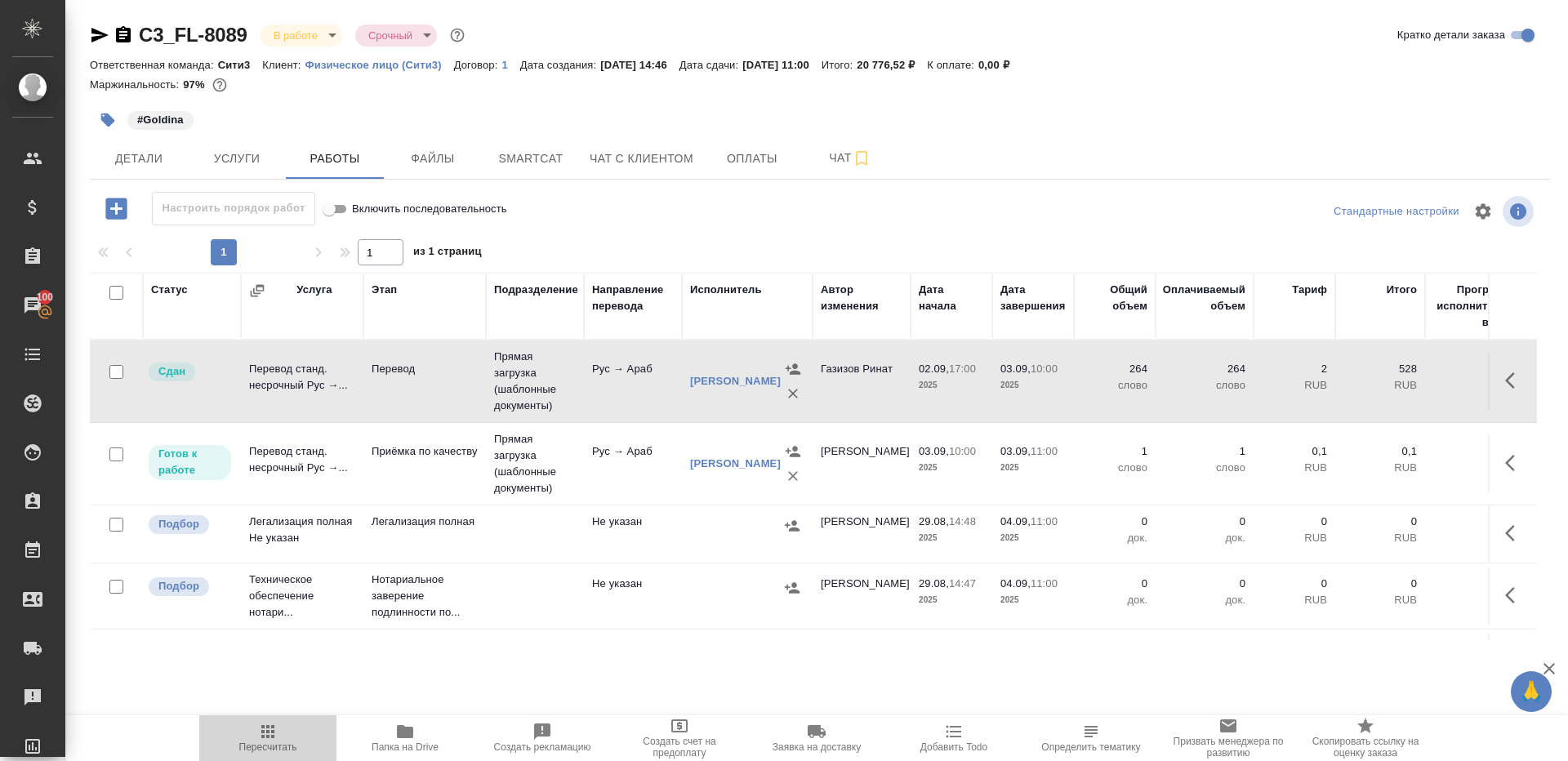
click at [259, 736] on icon "button" at bounding box center [268, 731] width 20 height 20
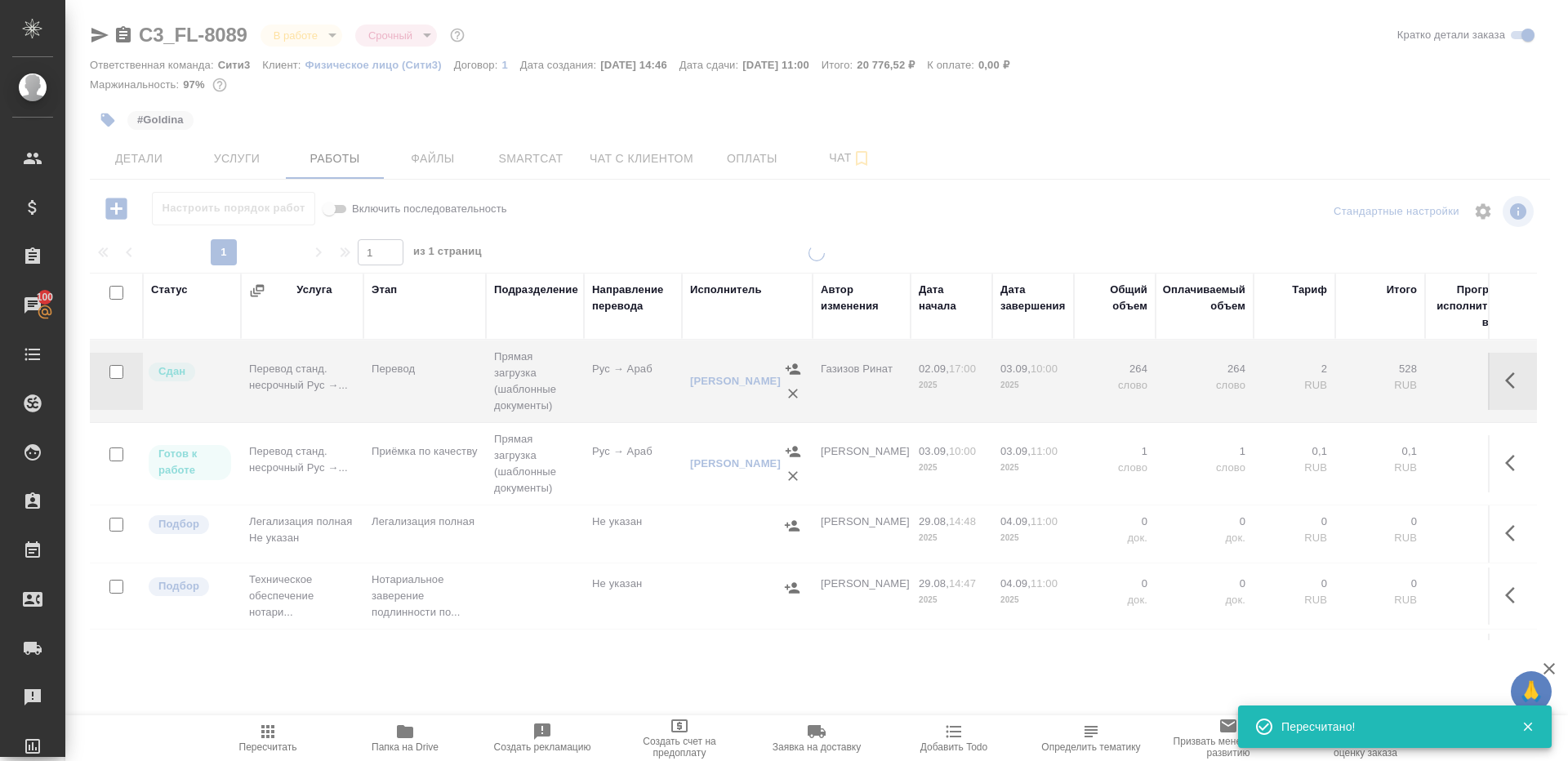
click at [259, 736] on icon "button" at bounding box center [268, 731] width 20 height 20
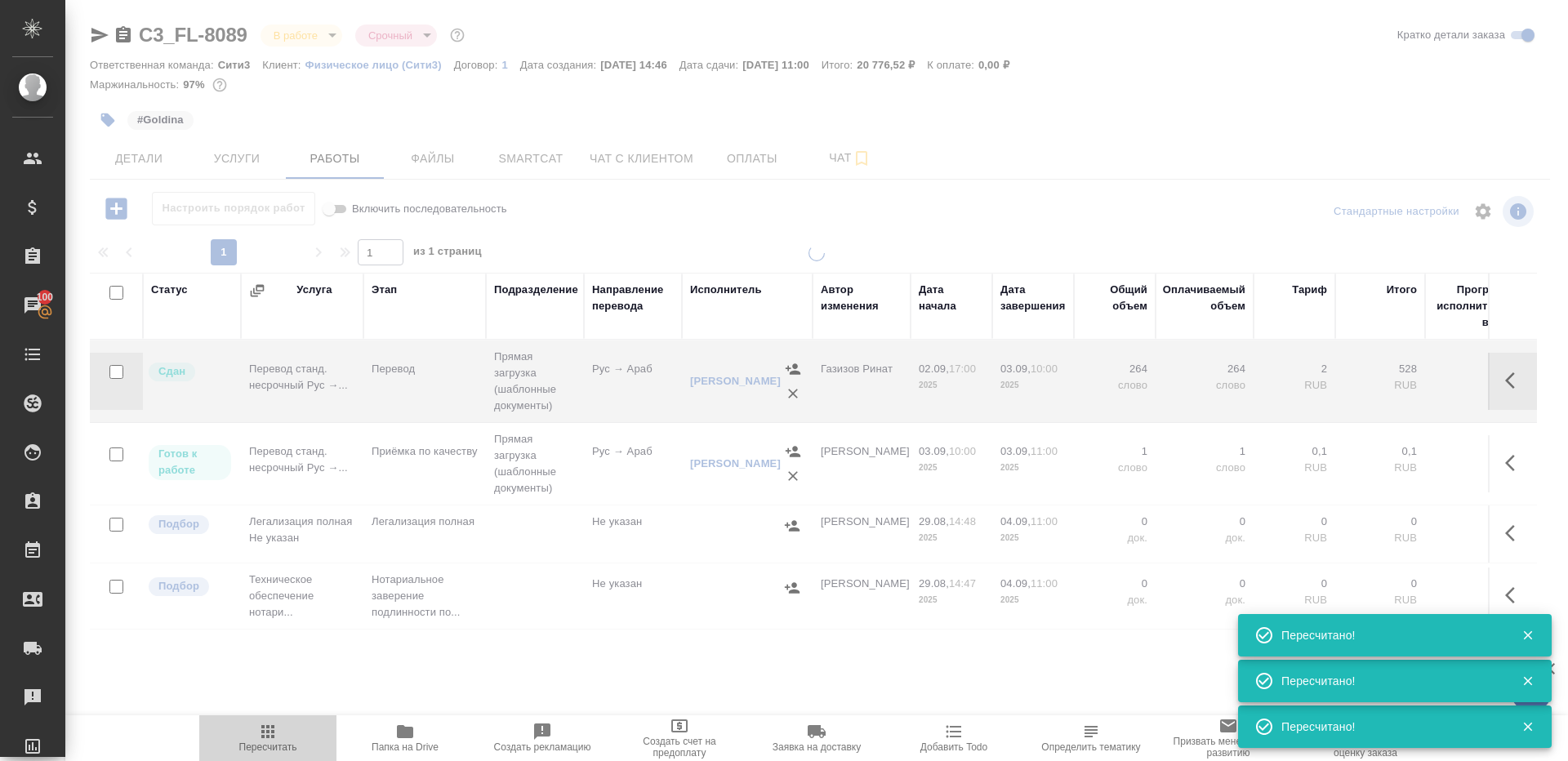
click at [283, 737] on span "Пересчитать" at bounding box center [267, 737] width 117 height 31
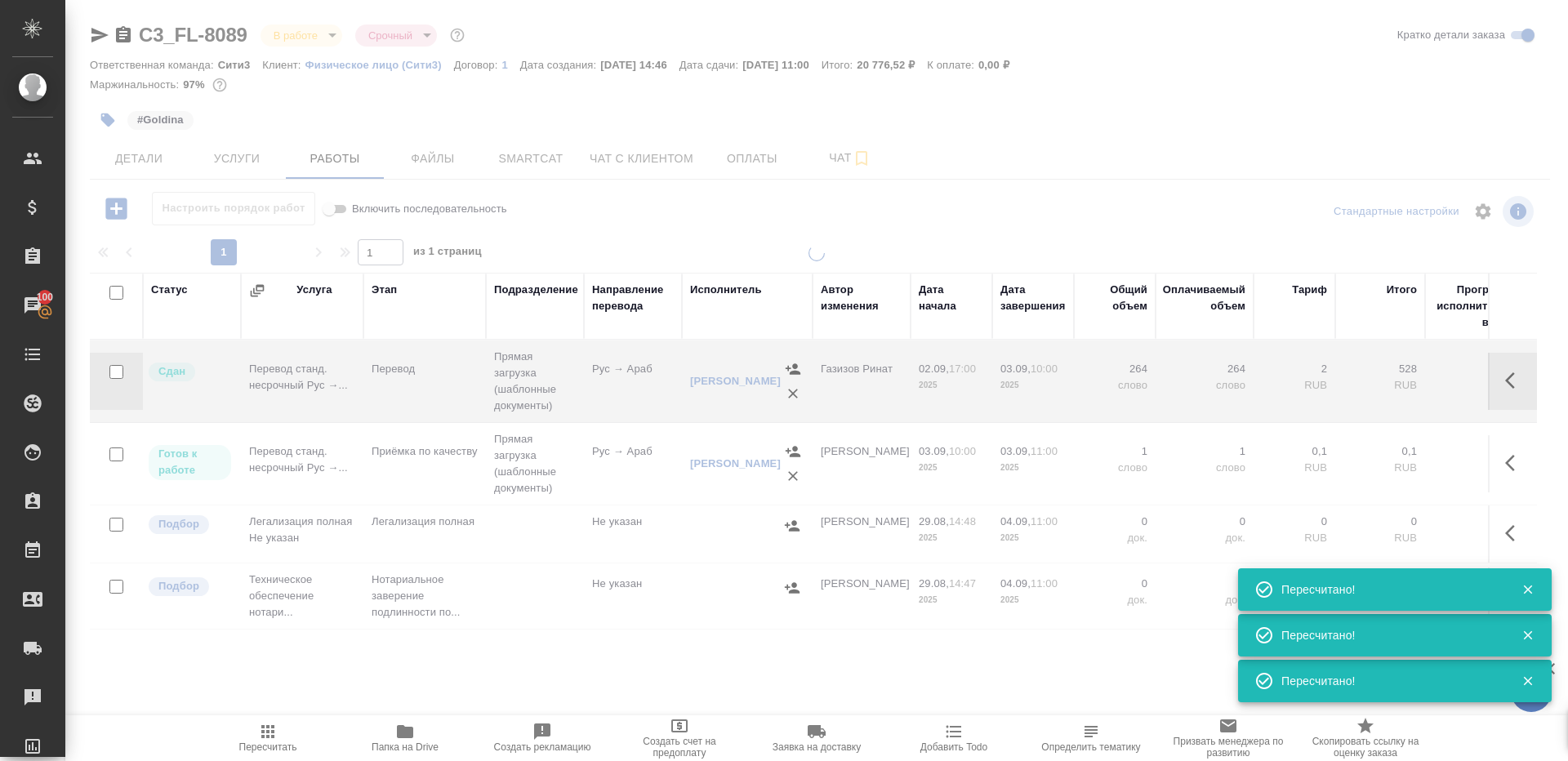
click at [283, 737] on span "Пересчитать" at bounding box center [267, 737] width 117 height 31
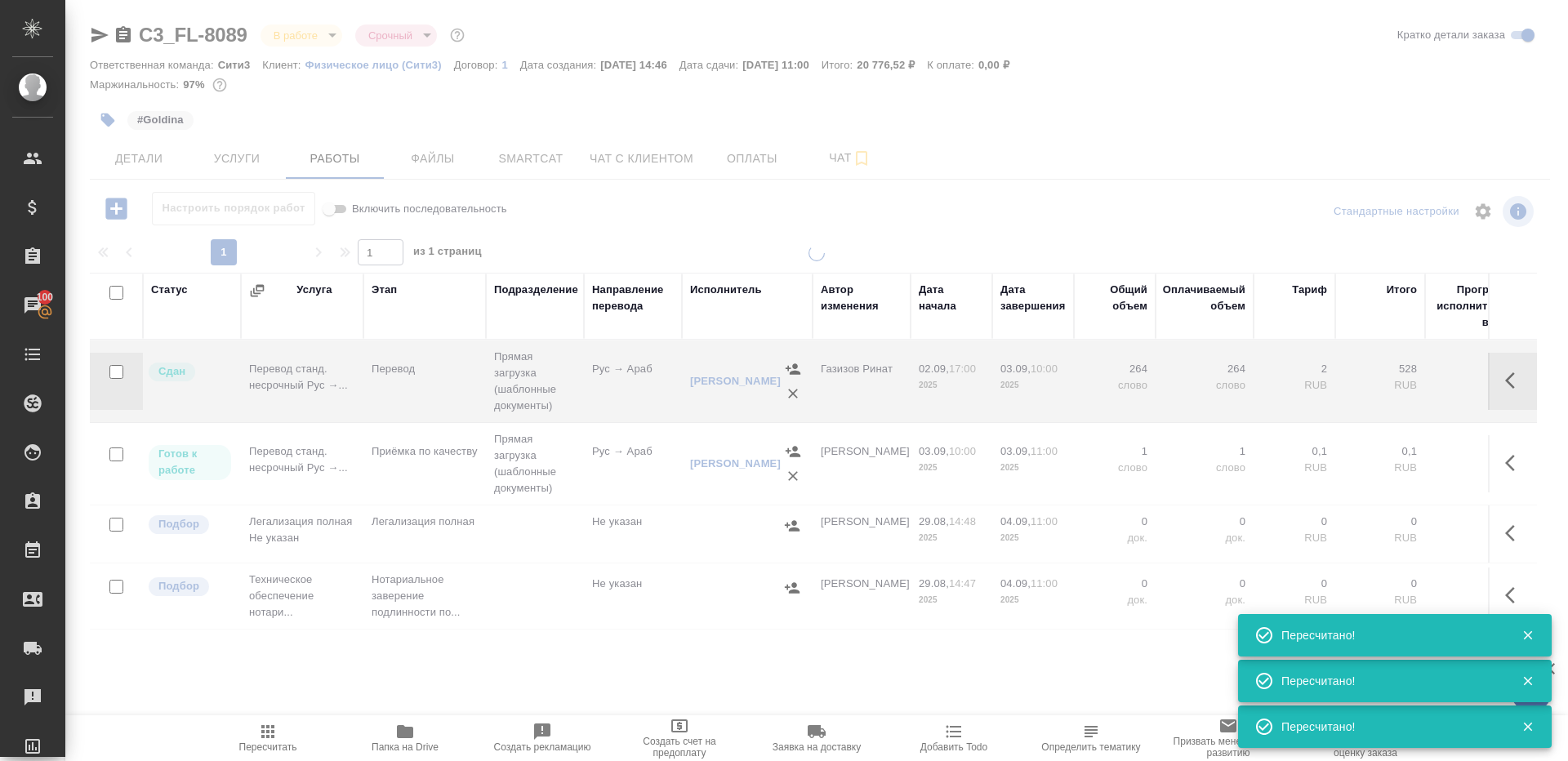
click at [283, 737] on span "Пересчитать" at bounding box center [267, 737] width 117 height 31
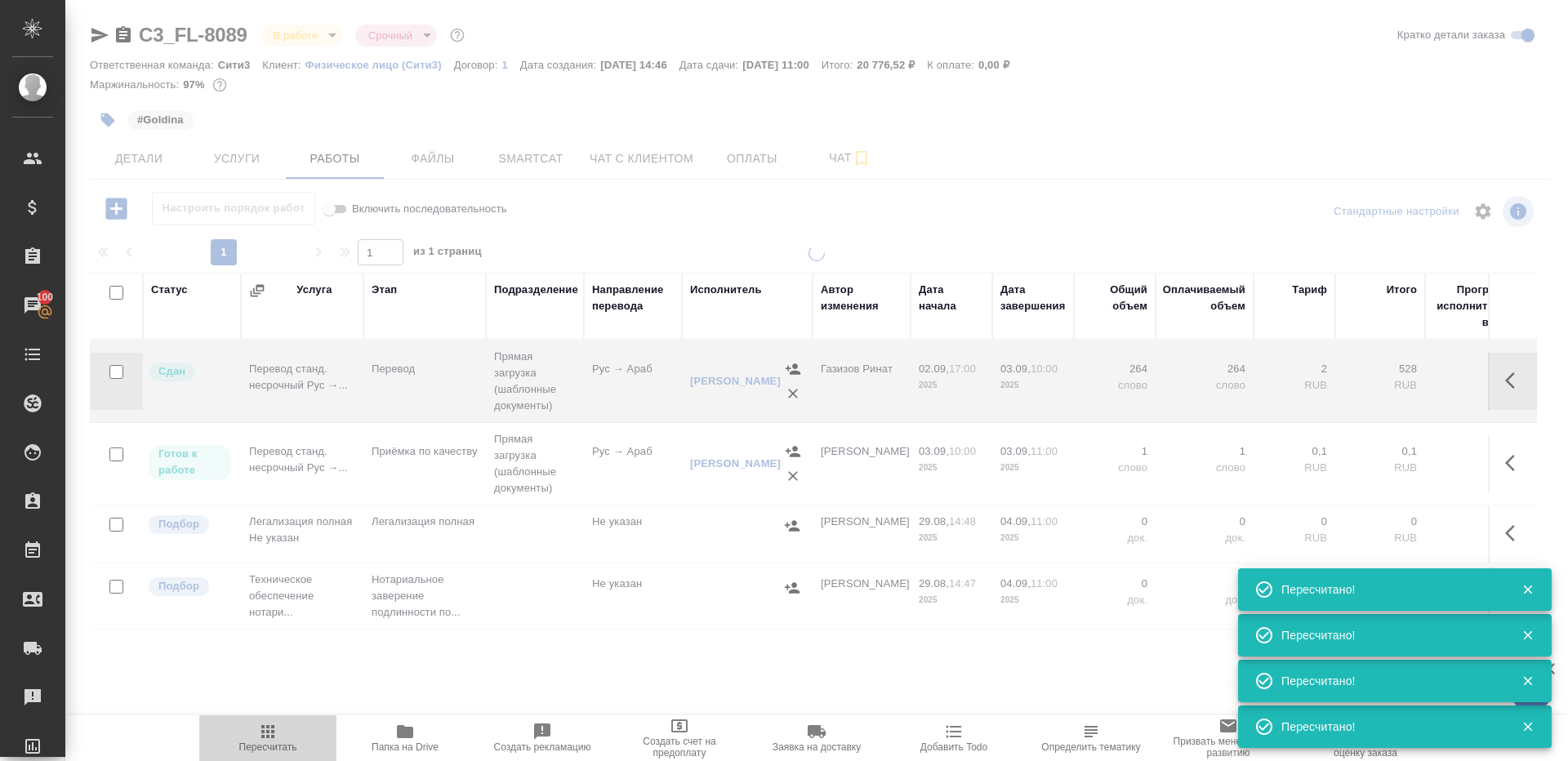
click at [283, 737] on span "Пересчитать" at bounding box center [267, 737] width 117 height 31
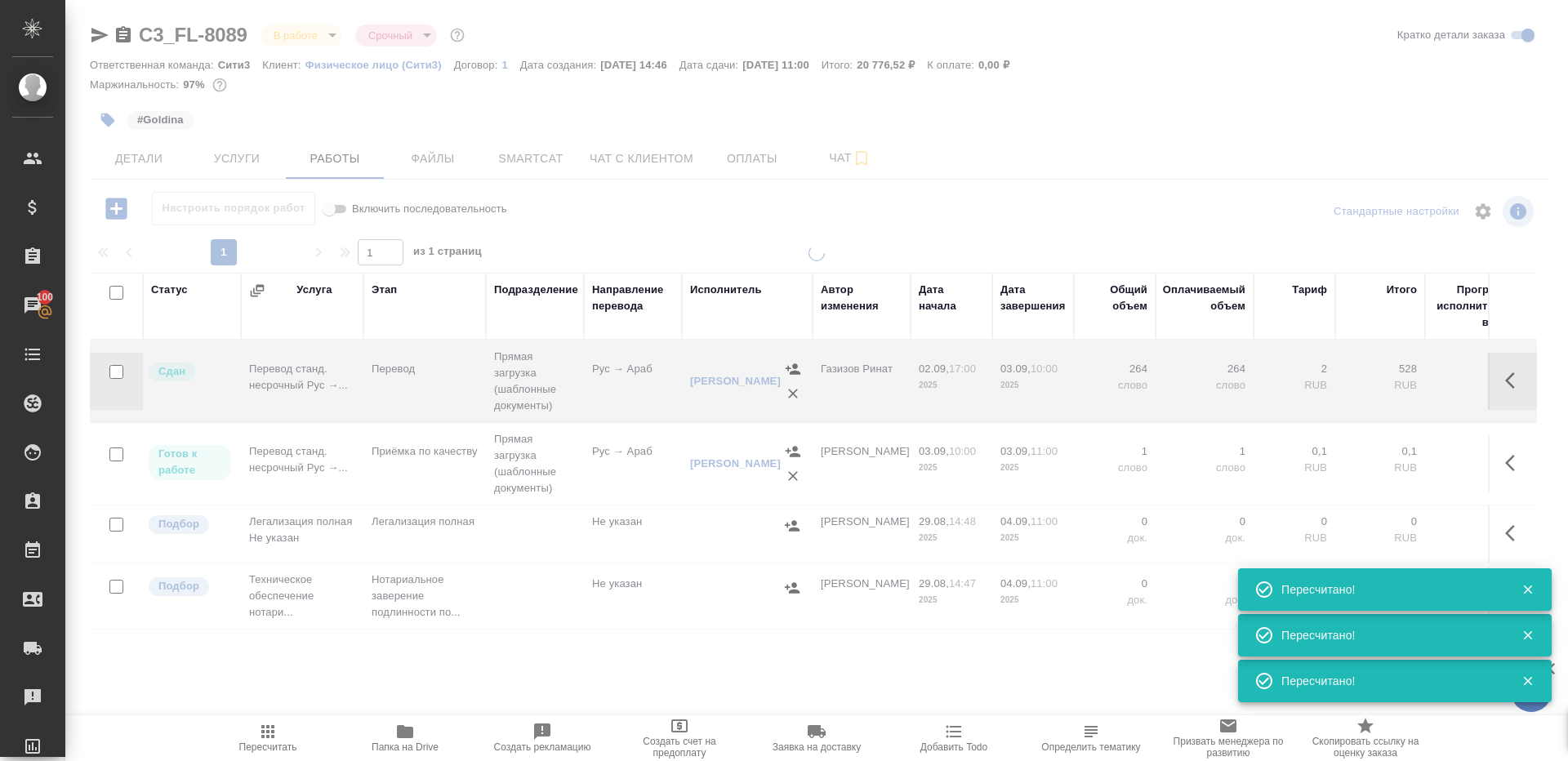
click at [283, 737] on span "Пересчитать" at bounding box center [267, 737] width 117 height 31
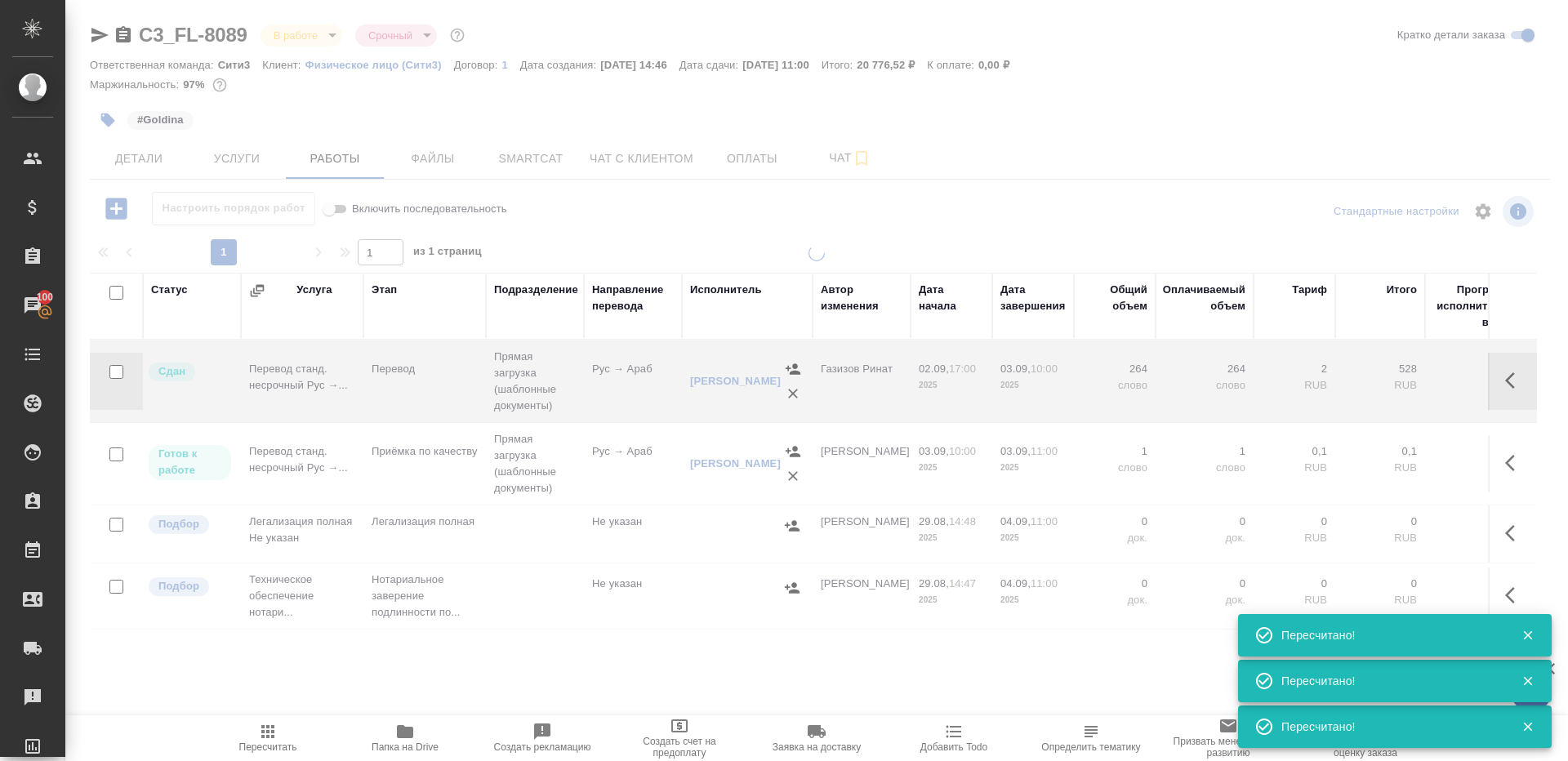
click at [283, 737] on span "Пересчитать" at bounding box center [267, 737] width 117 height 31
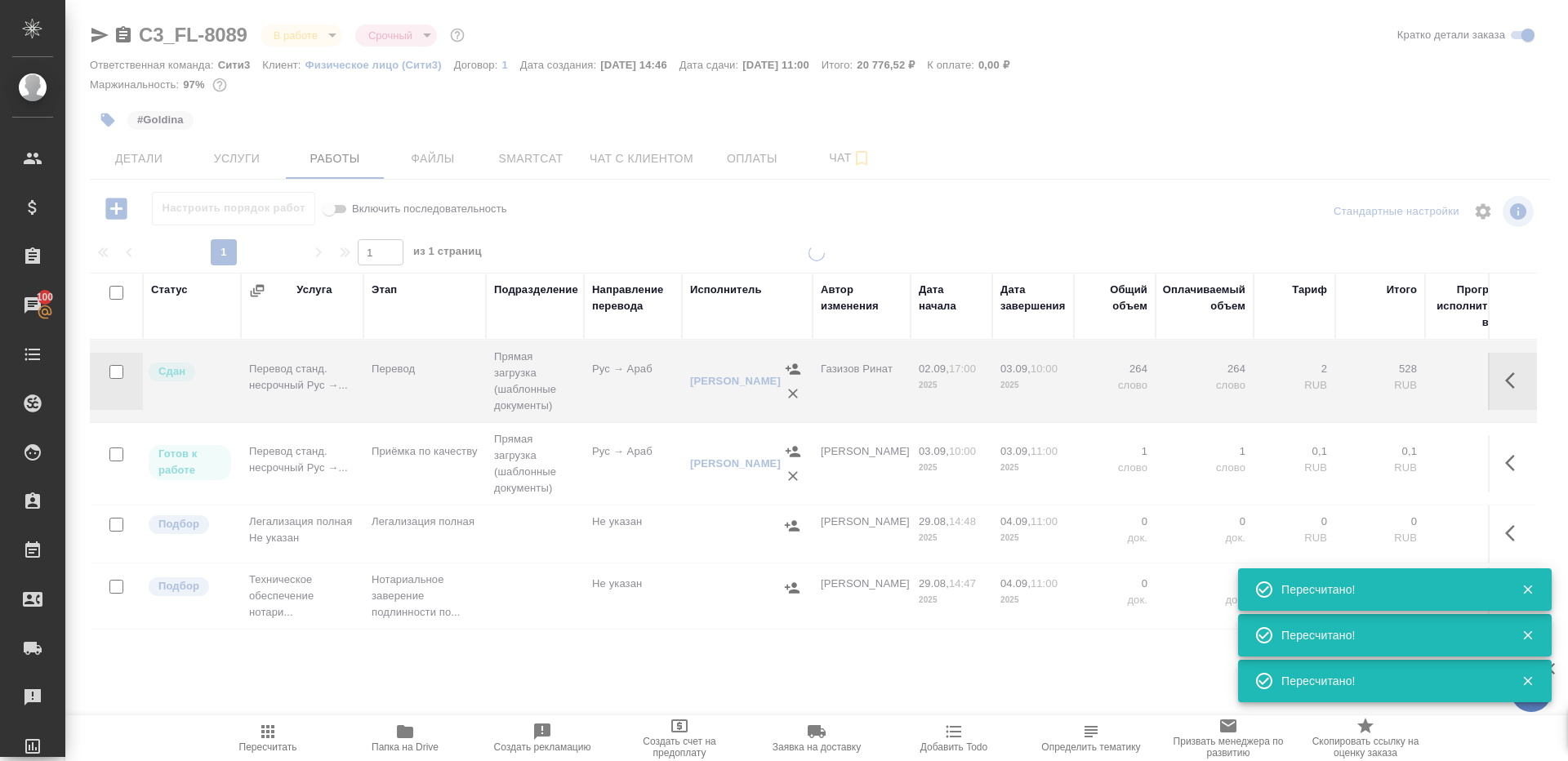
click at [283, 737] on span "Пересчитать" at bounding box center [267, 737] width 117 height 31
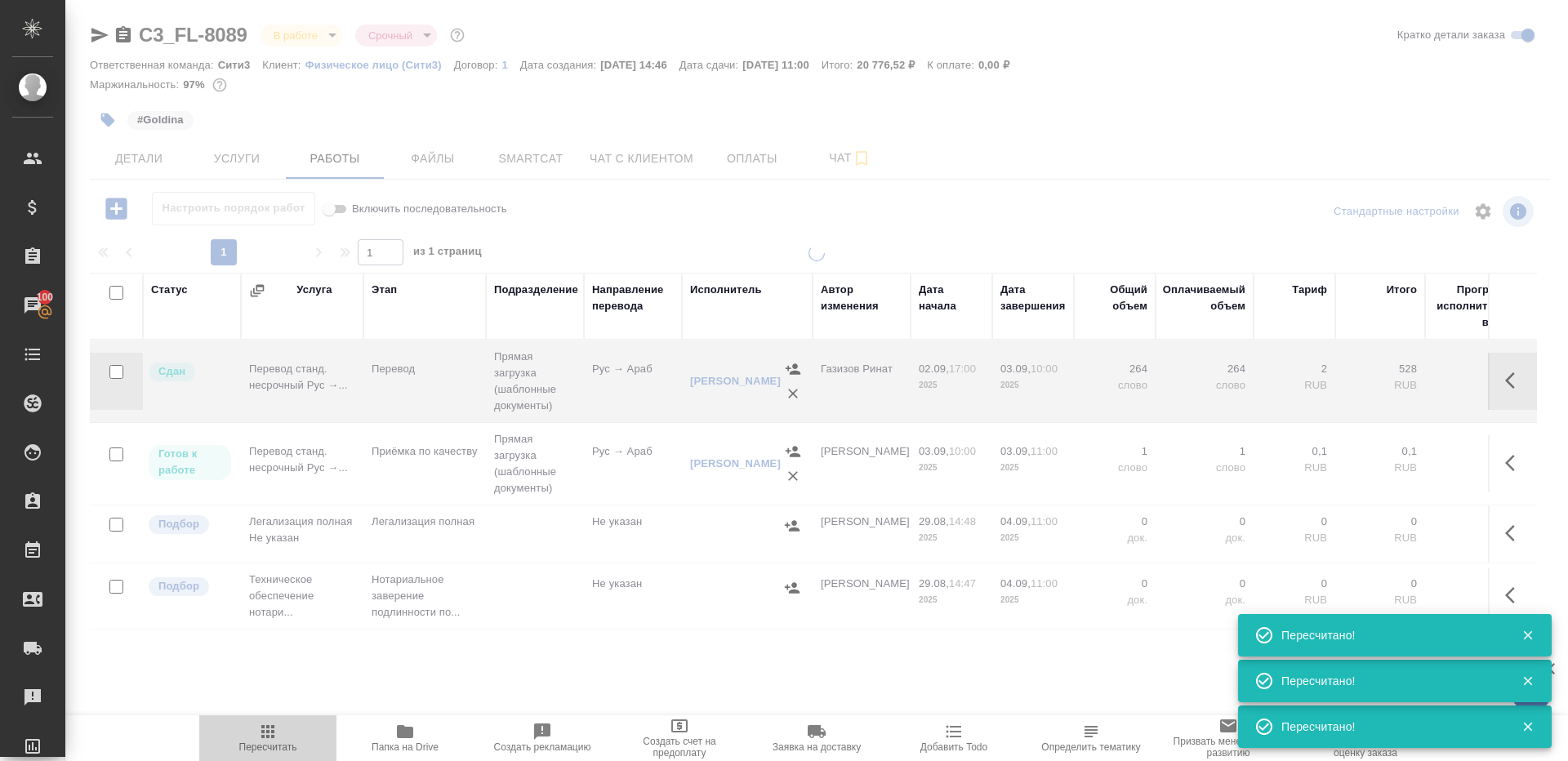
click at [283, 737] on span "Пересчитать" at bounding box center [267, 737] width 117 height 31
click at [262, 732] on icon "button" at bounding box center [268, 732] width 13 height 13
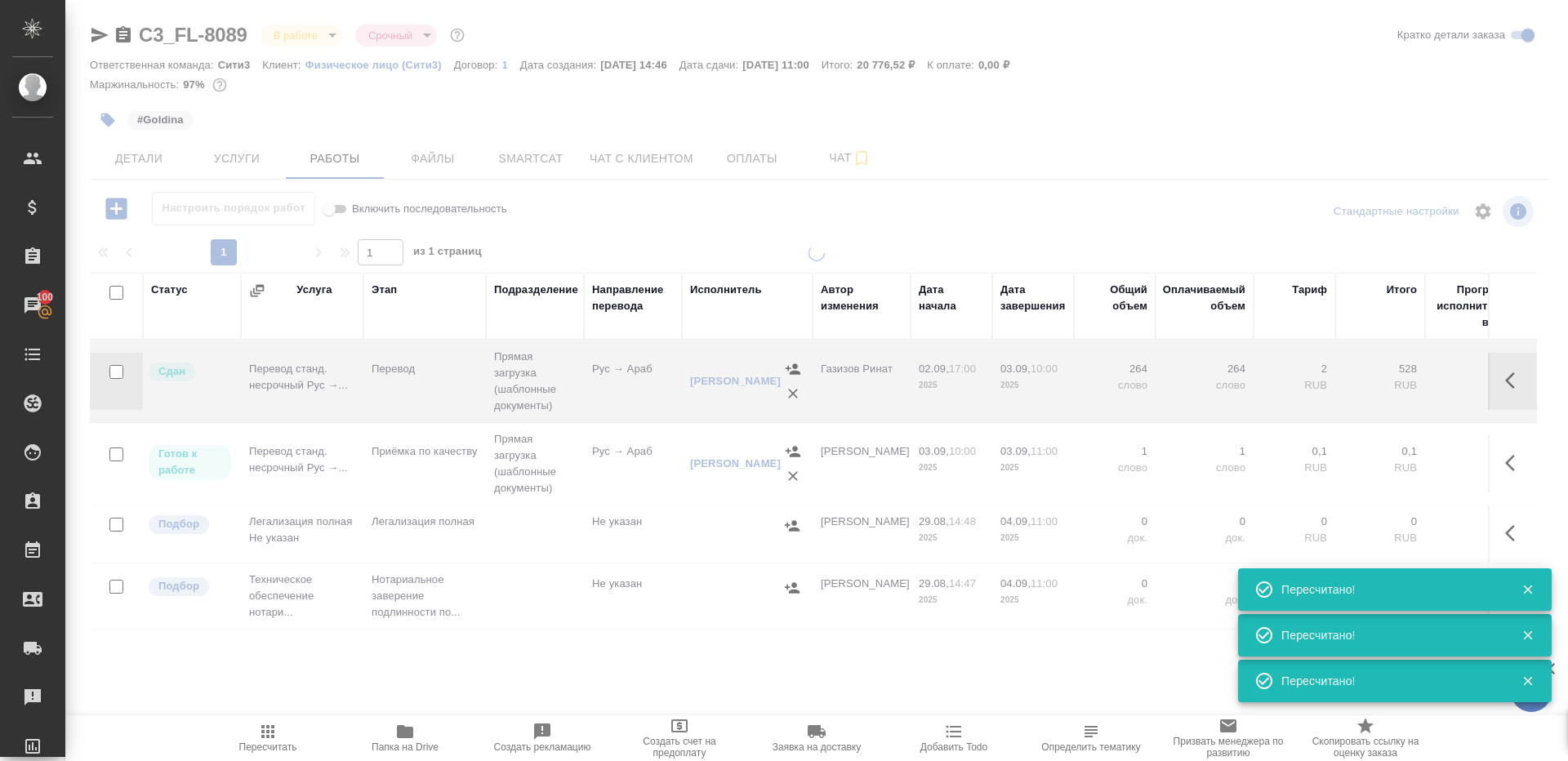
click at [262, 732] on icon "button" at bounding box center [268, 732] width 13 height 13
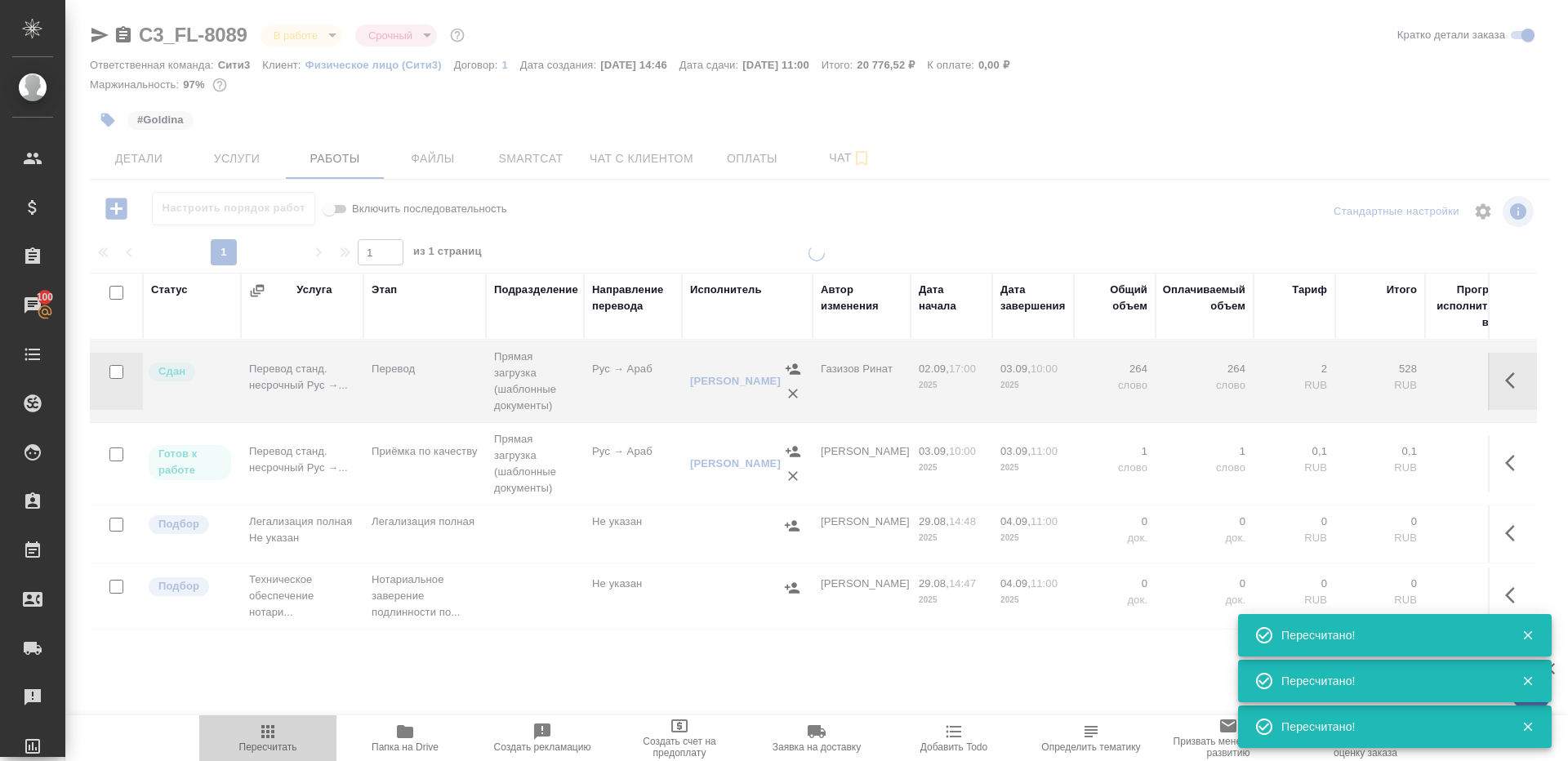
click at [262, 732] on icon "button" at bounding box center [268, 732] width 13 height 13
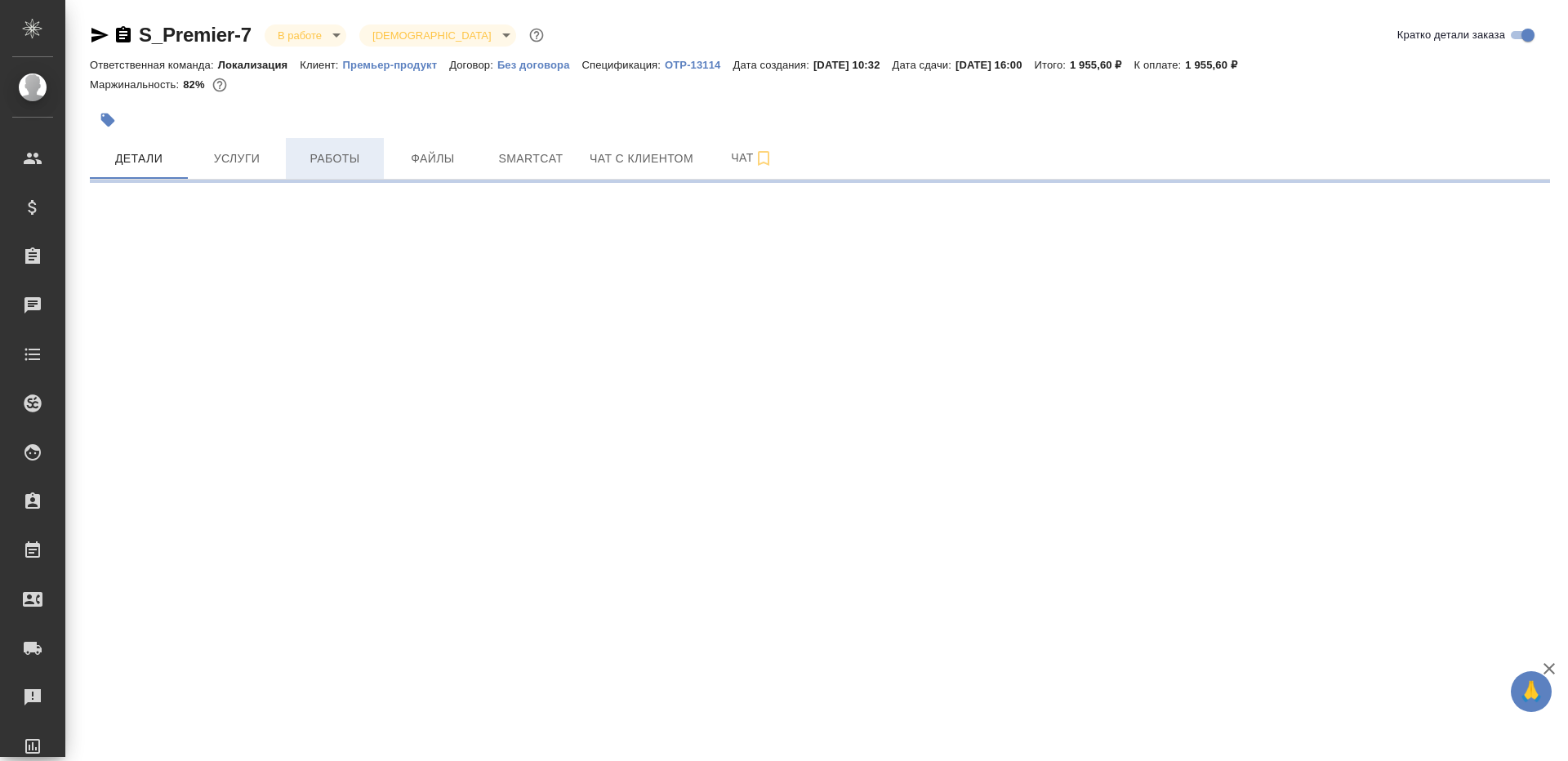
click at [321, 160] on span "Работы" at bounding box center [334, 159] width 78 height 21
select select "RU"
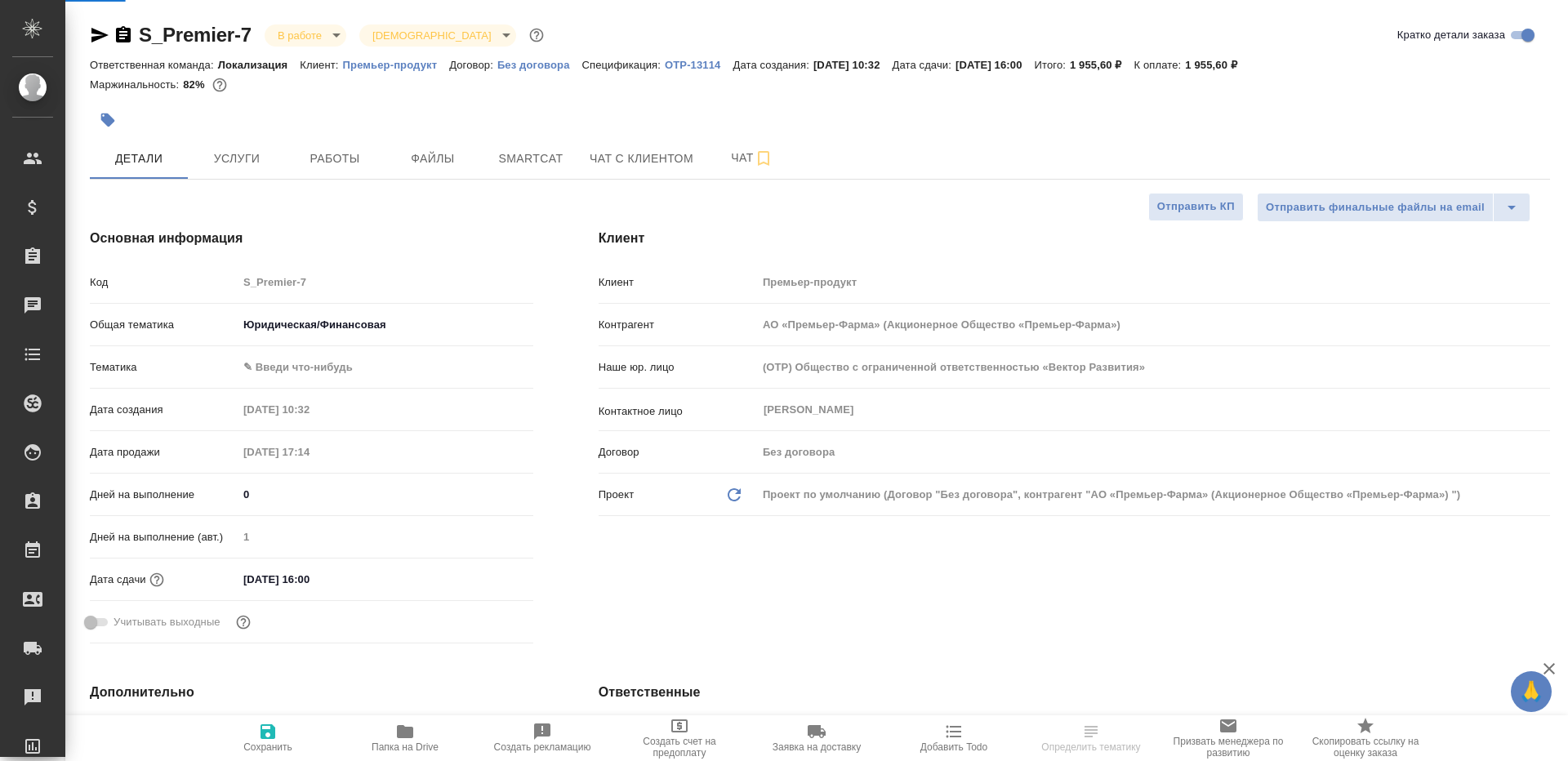
type textarea "x"
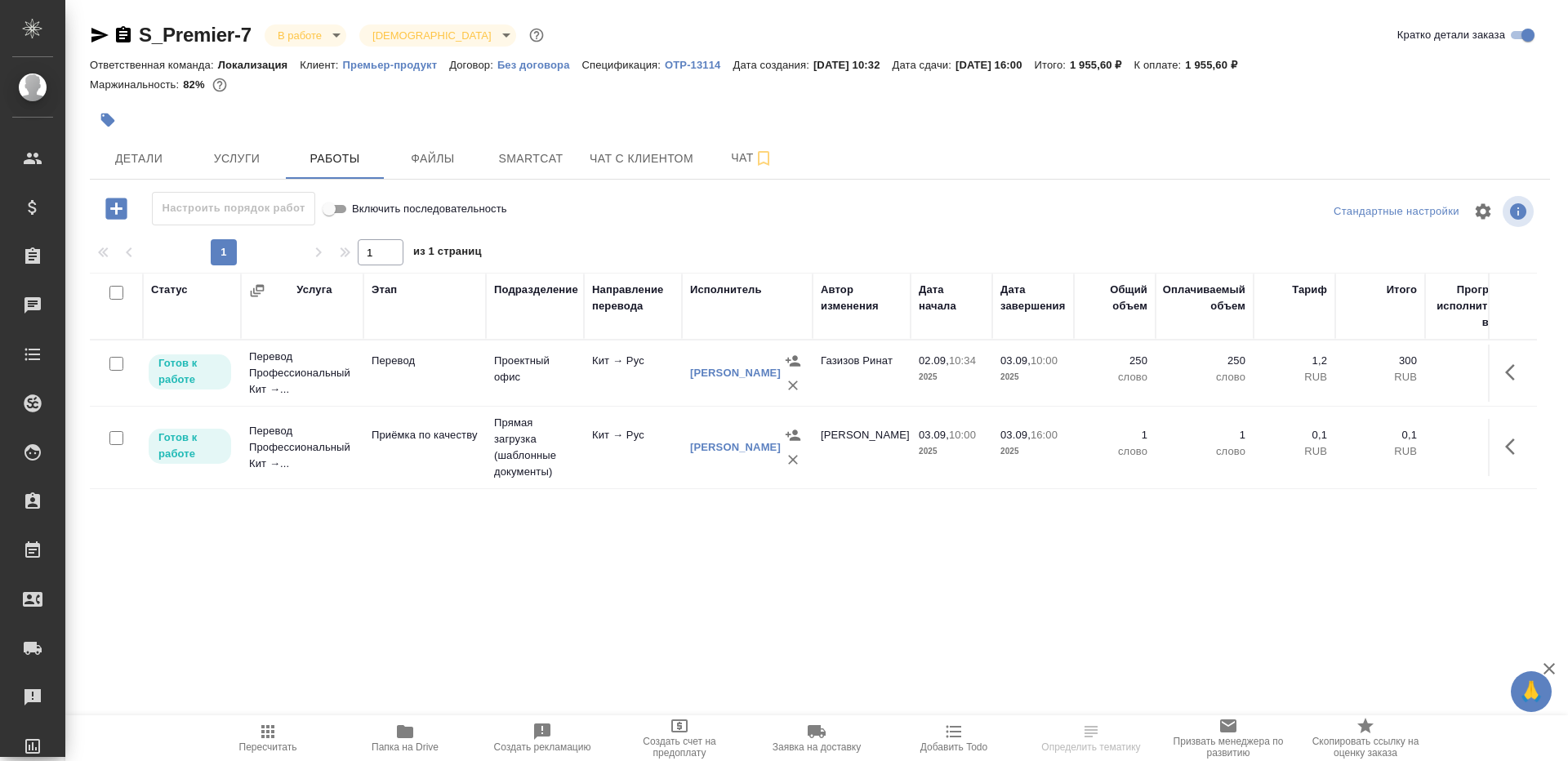
click at [410, 738] on icon "button" at bounding box center [405, 731] width 20 height 20
click at [1504, 373] on button "button" at bounding box center [1514, 372] width 39 height 39
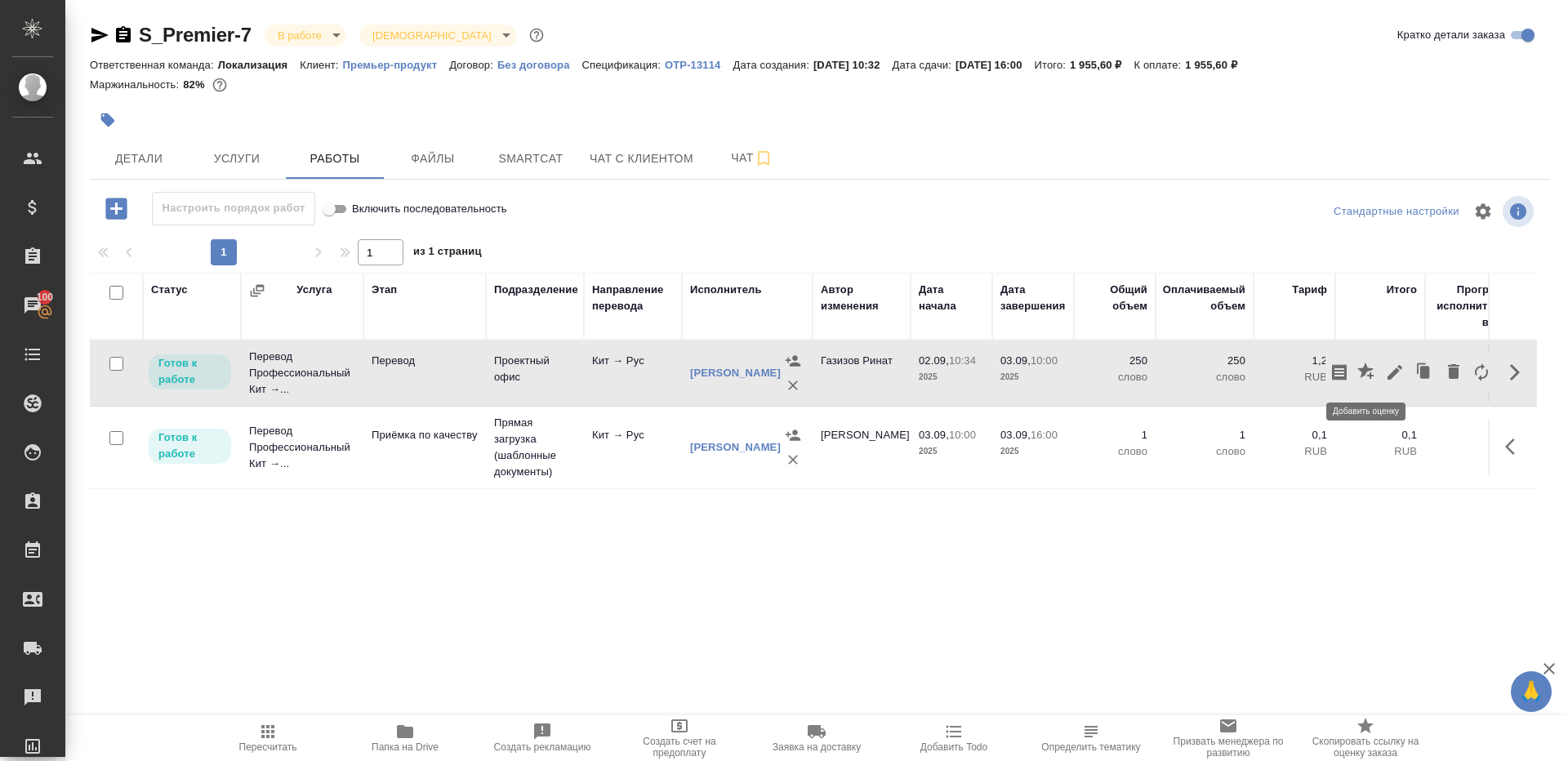
click at [1389, 370] on icon "button" at bounding box center [1394, 372] width 20 height 20
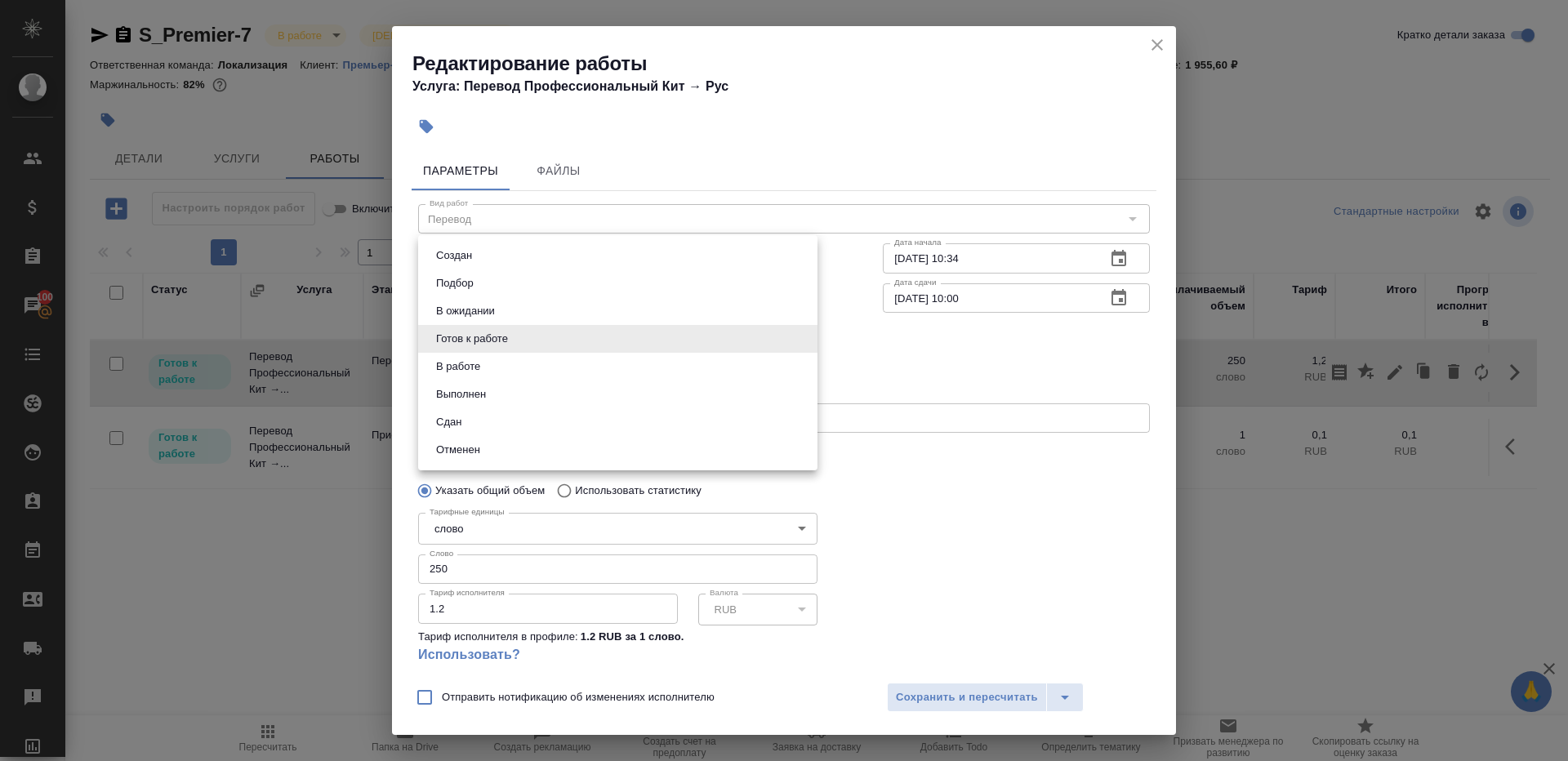
click at [547, 328] on body "🙏 .cls-1 fill:#fff; AWATERA Gazizov Rinat Клиенты Спецификации Заказы 100 Чаты …" at bounding box center [784, 380] width 1568 height 761
click at [449, 414] on button "Сдан" at bounding box center [448, 422] width 35 height 18
type input "closed"
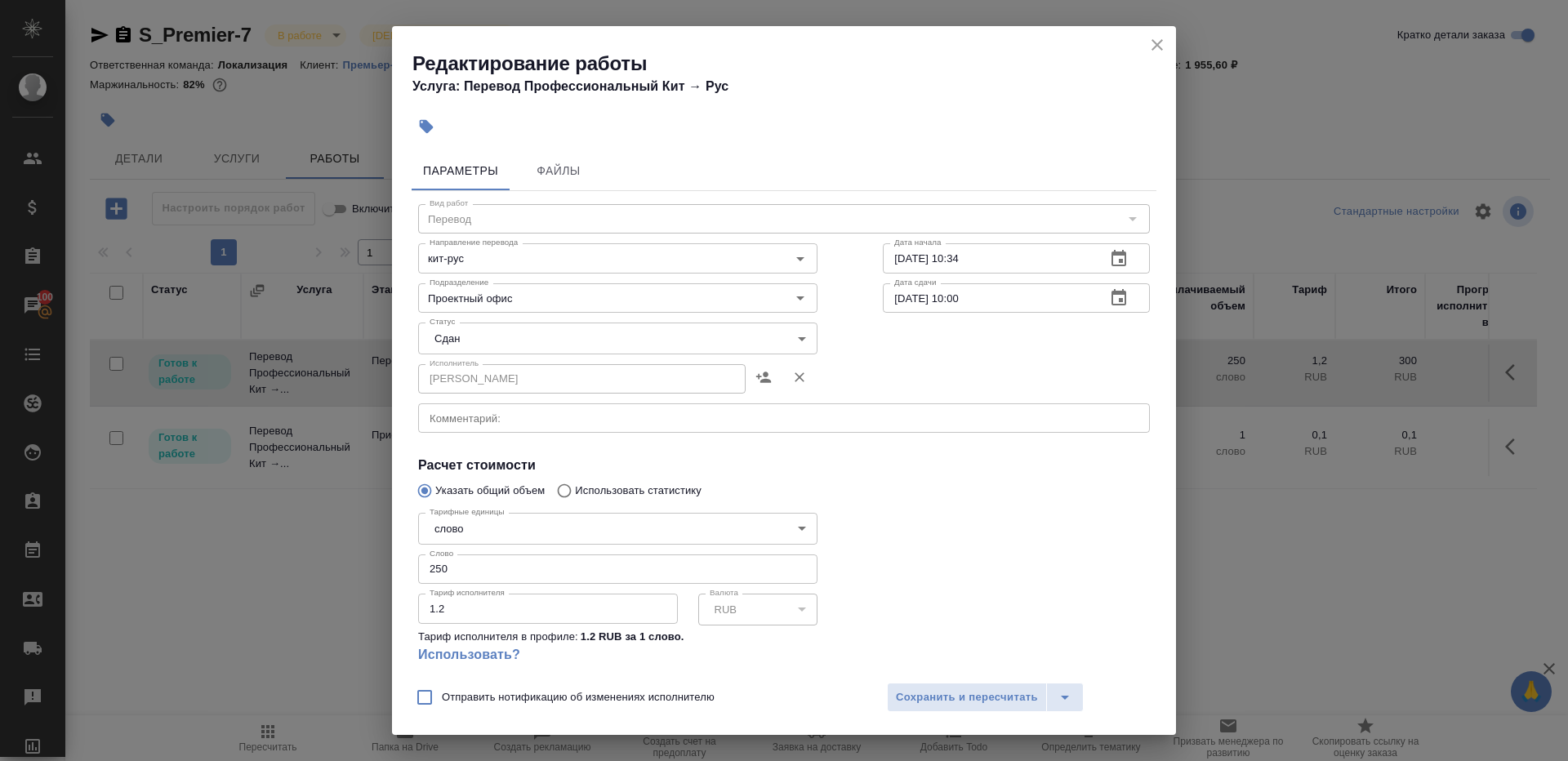
click at [930, 530] on div at bounding box center [1017, 595] width 333 height 242
drag, startPoint x: 458, startPoint y: 569, endPoint x: 318, endPoint y: 563, distance: 140.1
click at [318, 563] on div "Редактирование работы Услуга: Перевод Профессиональный Кит → Рус Параметры Файл…" at bounding box center [784, 380] width 1568 height 761
type input "300"
click at [969, 695] on span "Сохранить и пересчитать" at bounding box center [966, 698] width 142 height 19
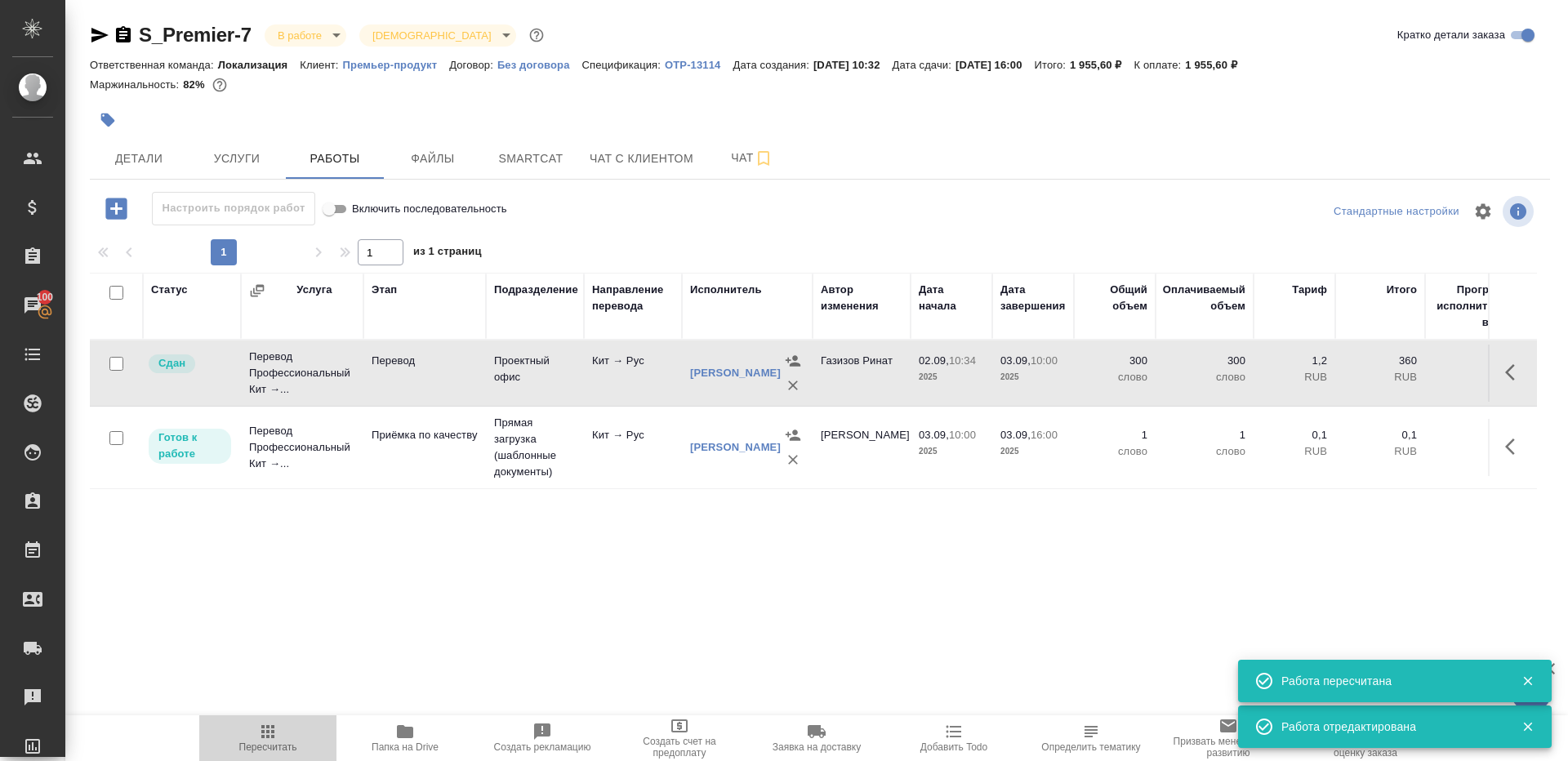
click at [284, 738] on span "Пересчитать" at bounding box center [267, 737] width 117 height 31
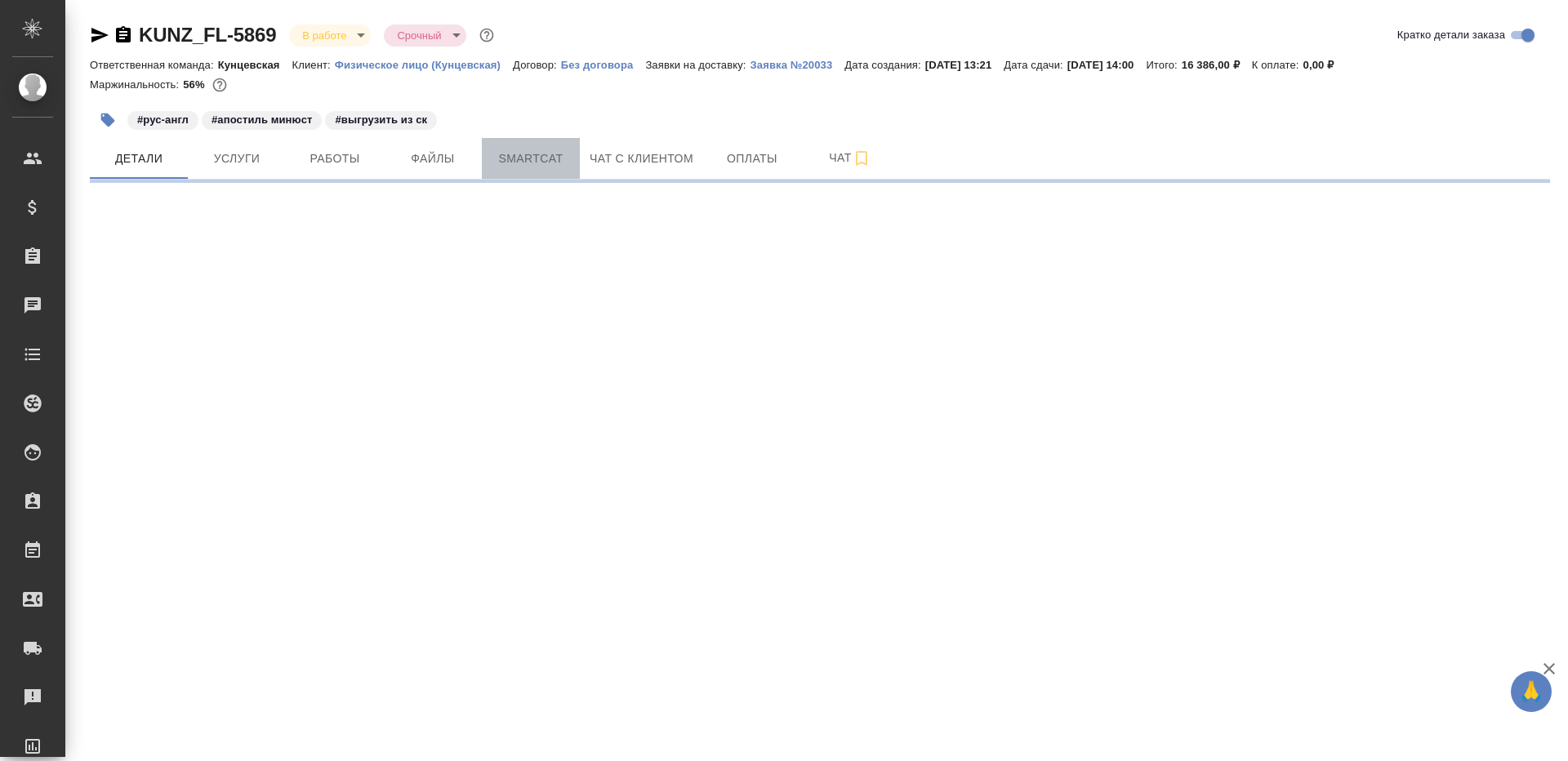
click at [523, 150] on span "Smartcat" at bounding box center [530, 159] width 78 height 21
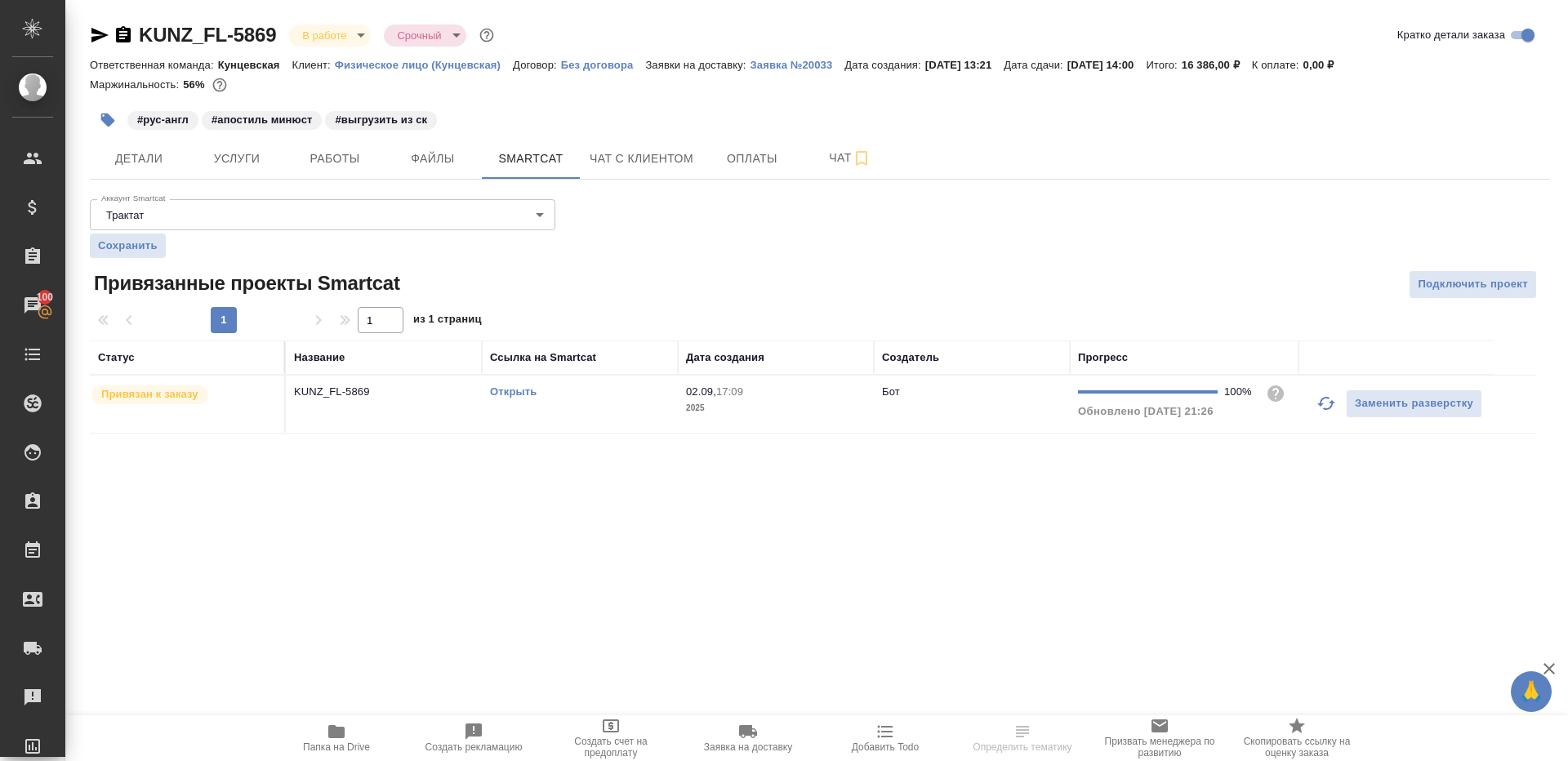
click at [506, 393] on link "Открыть" at bounding box center [513, 391] width 47 height 12
click at [351, 179] on hr at bounding box center [820, 179] width 1460 height 1
click at [361, 160] on span "Работы" at bounding box center [334, 159] width 78 height 21
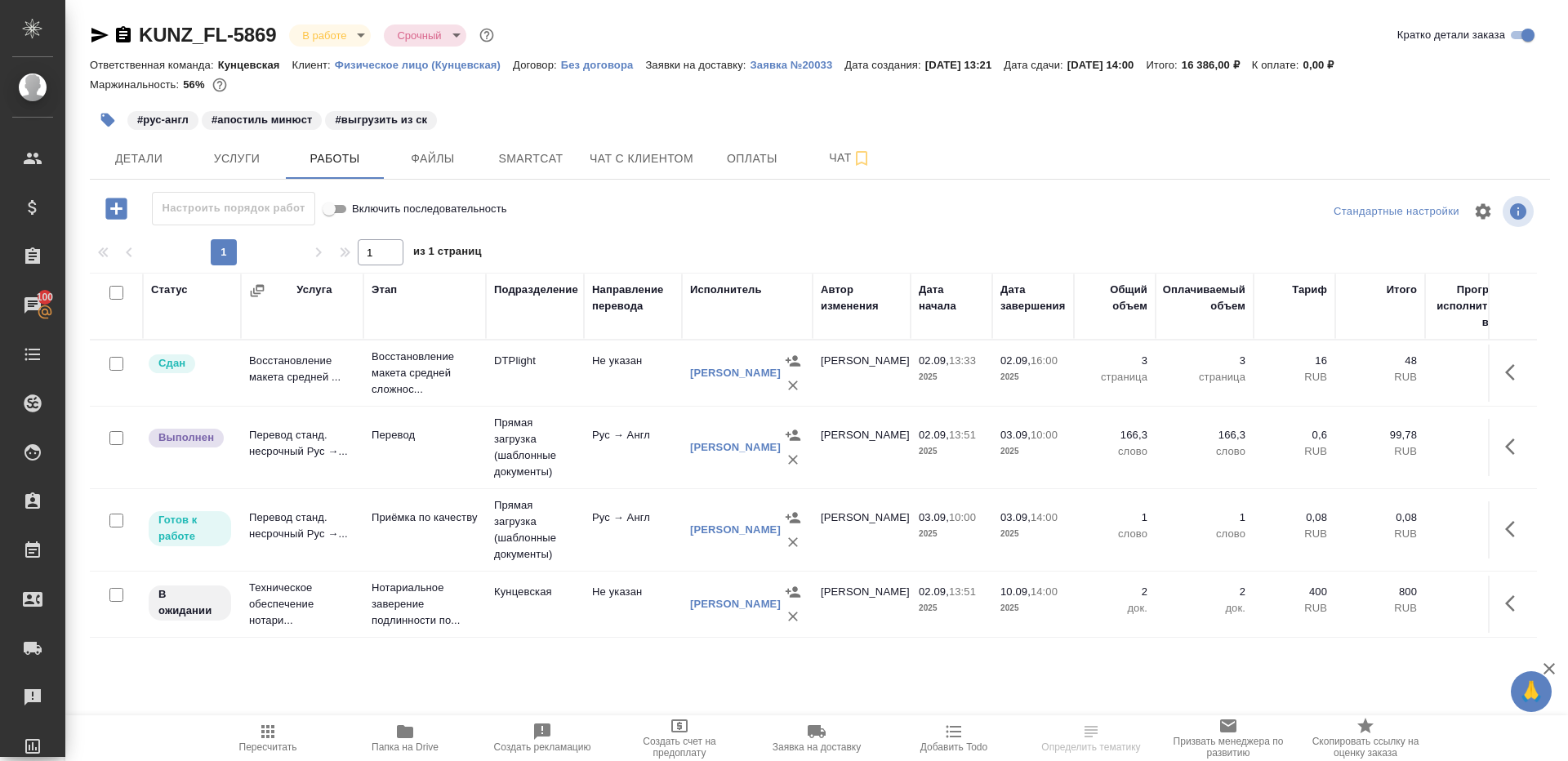
click at [97, 123] on button "button" at bounding box center [108, 120] width 36 height 36
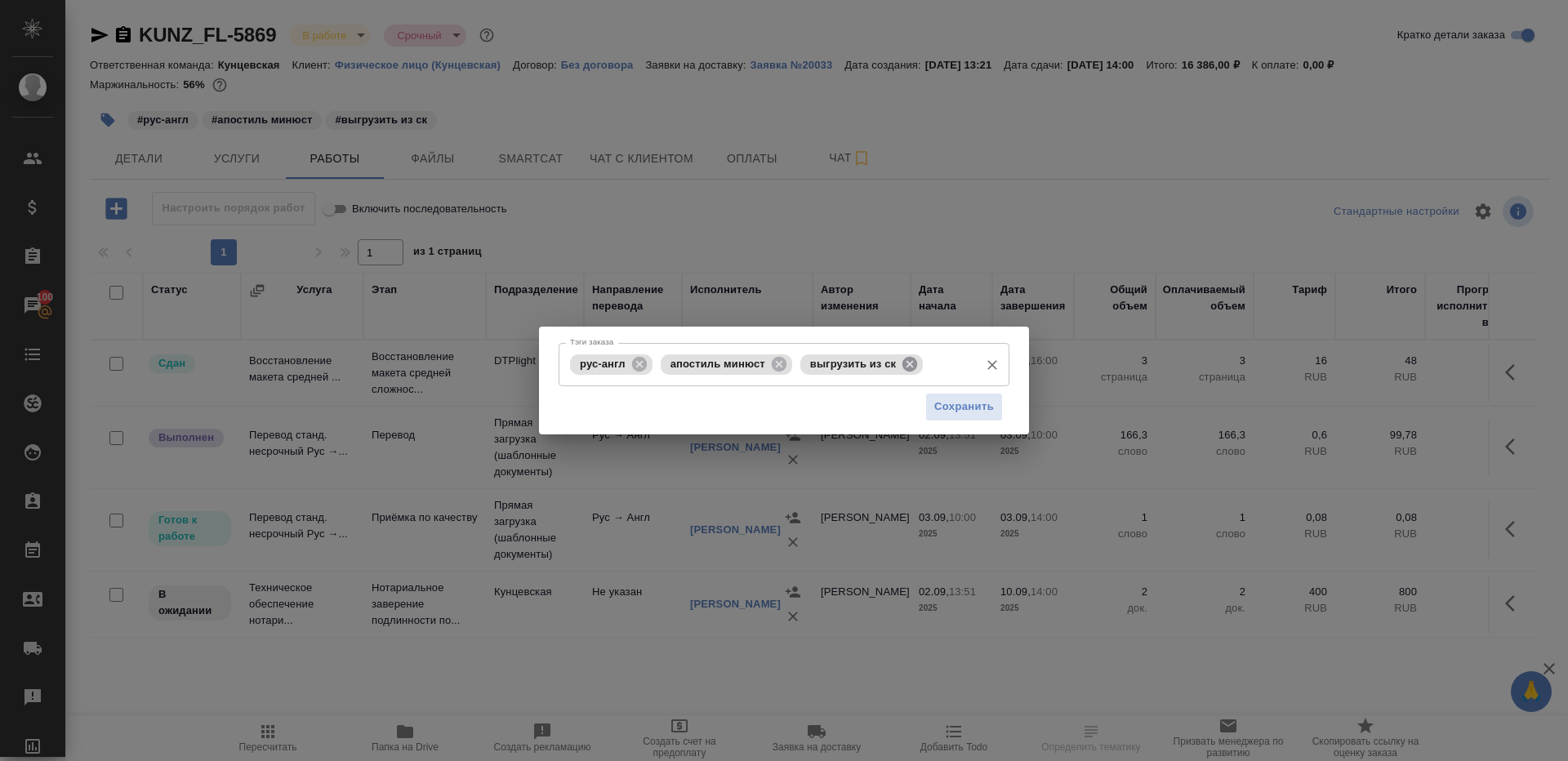
click at [908, 367] on icon at bounding box center [909, 364] width 15 height 15
click at [969, 417] on button "Сохранить" at bounding box center [964, 407] width 78 height 28
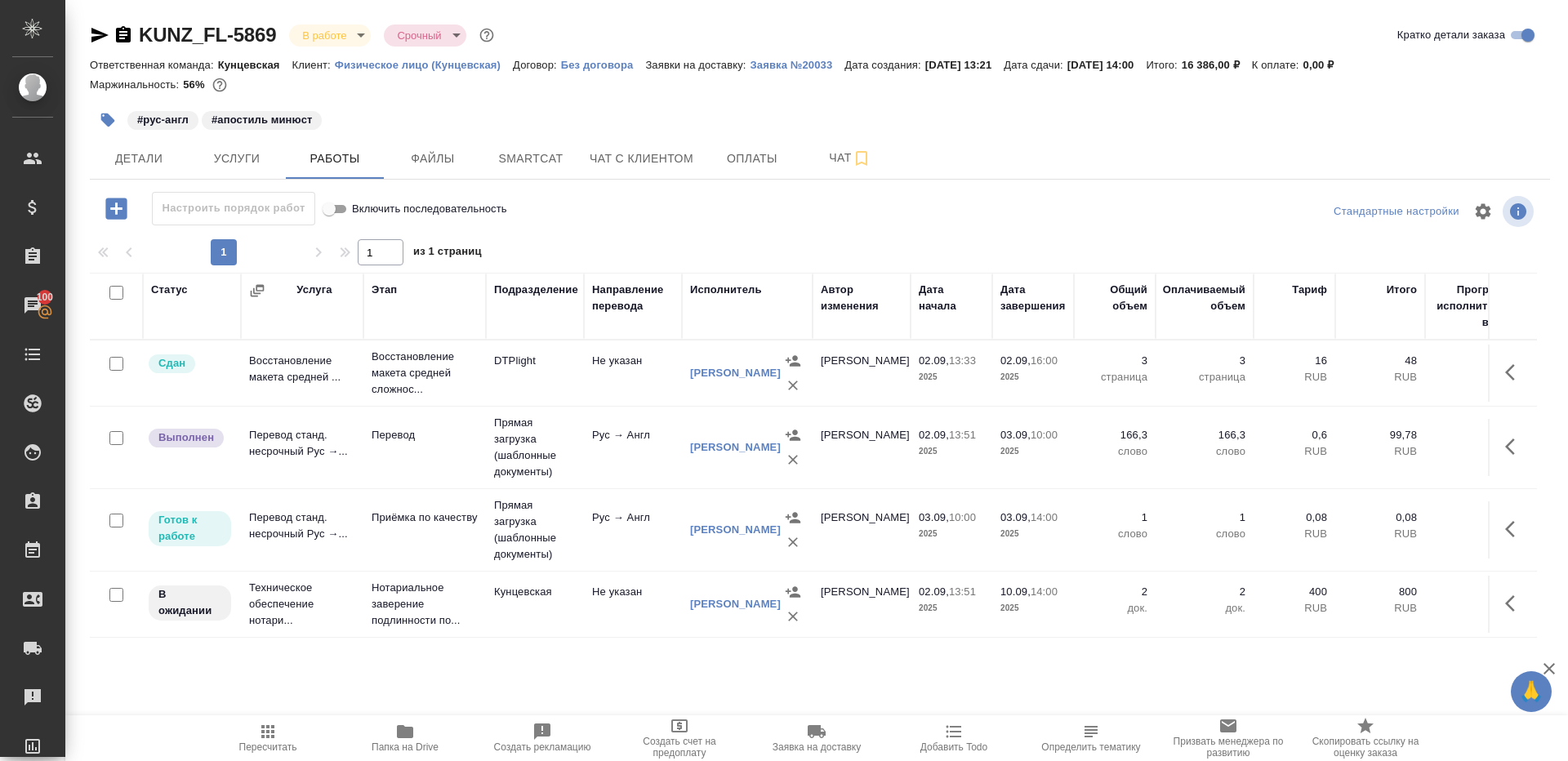
click at [1513, 437] on icon "button" at bounding box center [1514, 446] width 20 height 20
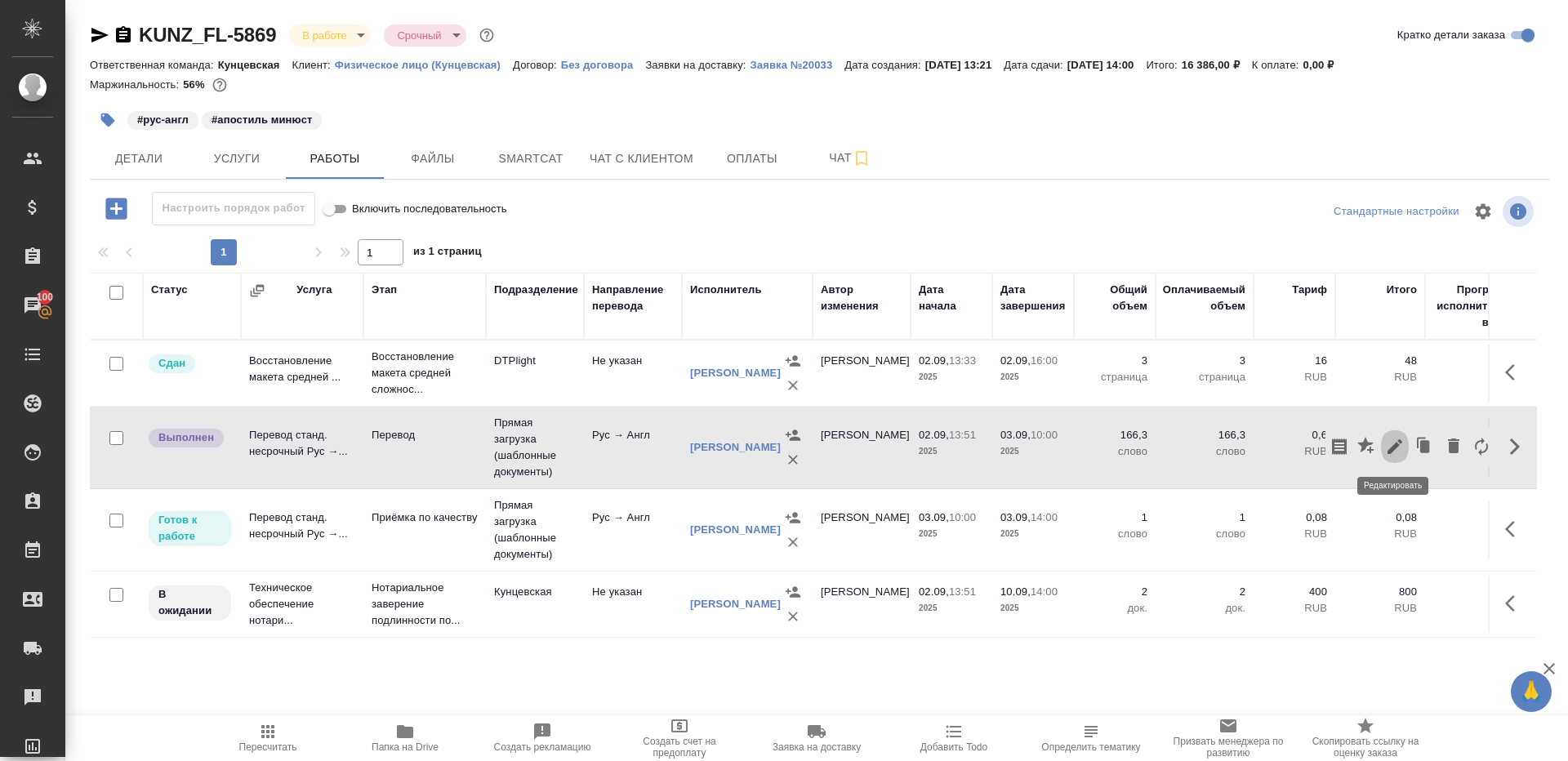
click at [1392, 440] on icon "button" at bounding box center [1394, 446] width 20 height 20
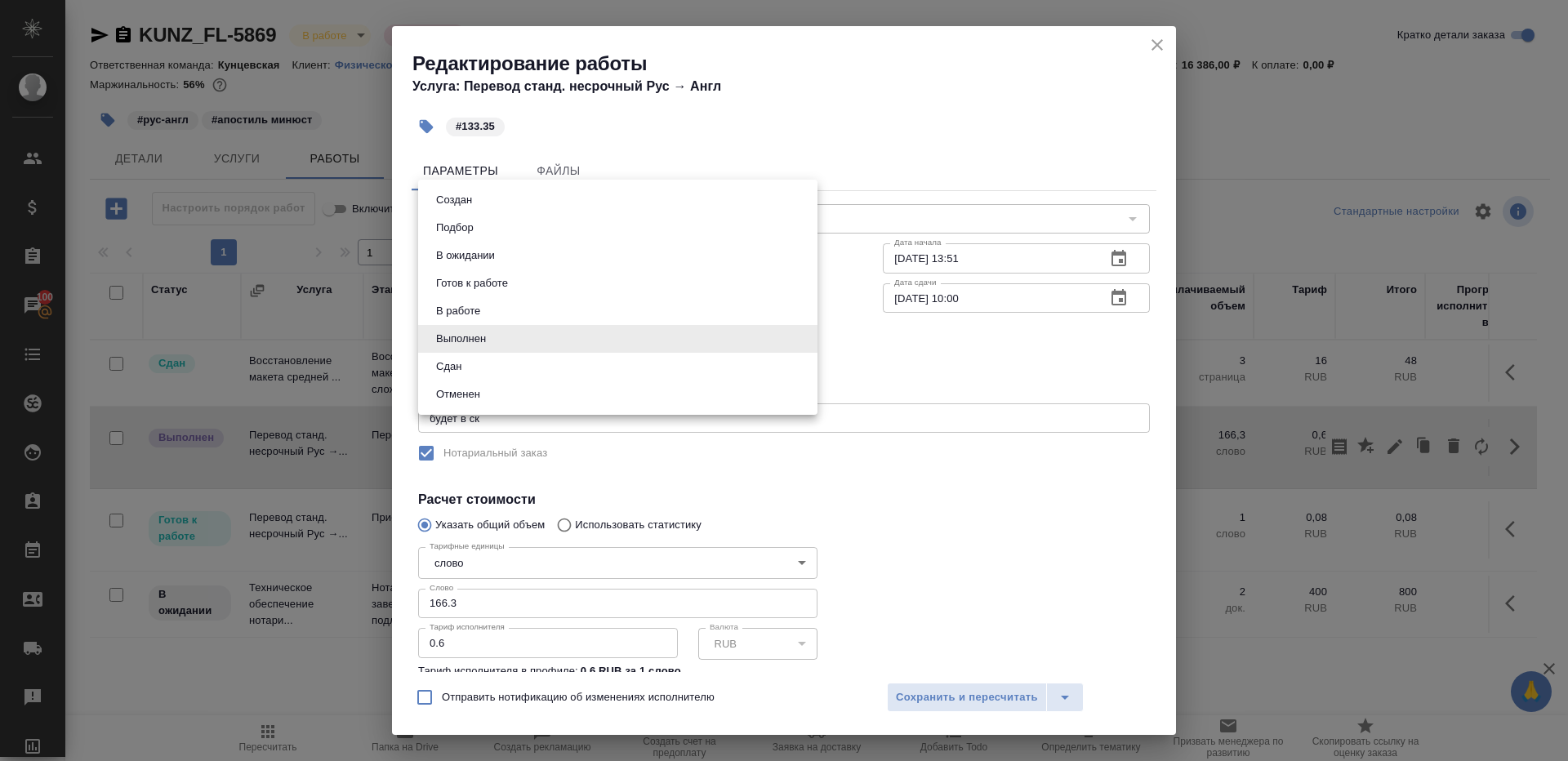
click at [474, 334] on body "🙏 .cls-1 fill:#fff; AWATERA Gazizov Rinat Клиенты Спецификации Заказы 100 Чаты …" at bounding box center [784, 380] width 1568 height 761
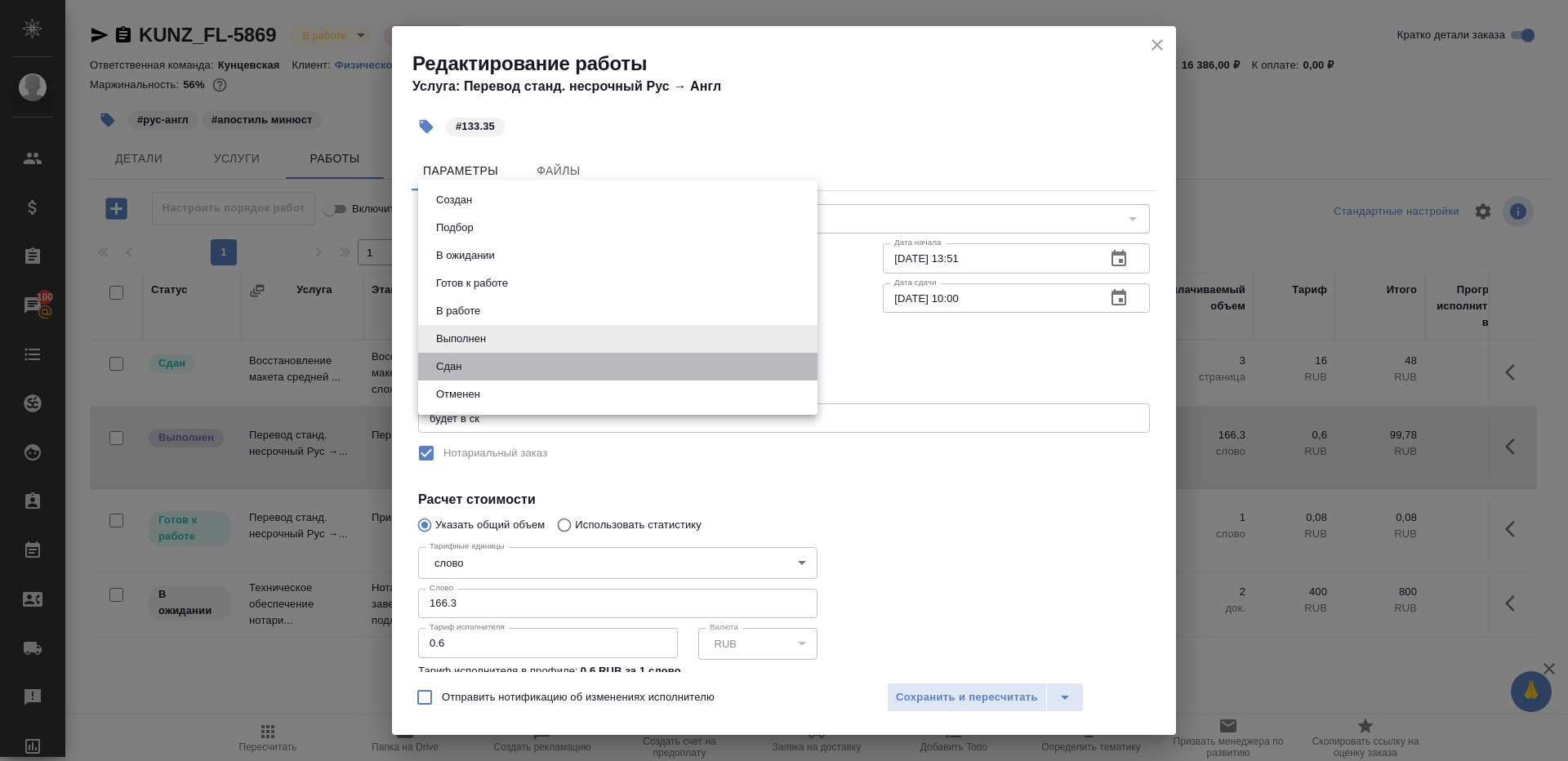
click at [474, 372] on li "Сдан" at bounding box center [617, 366] width 399 height 28
type input "closed"
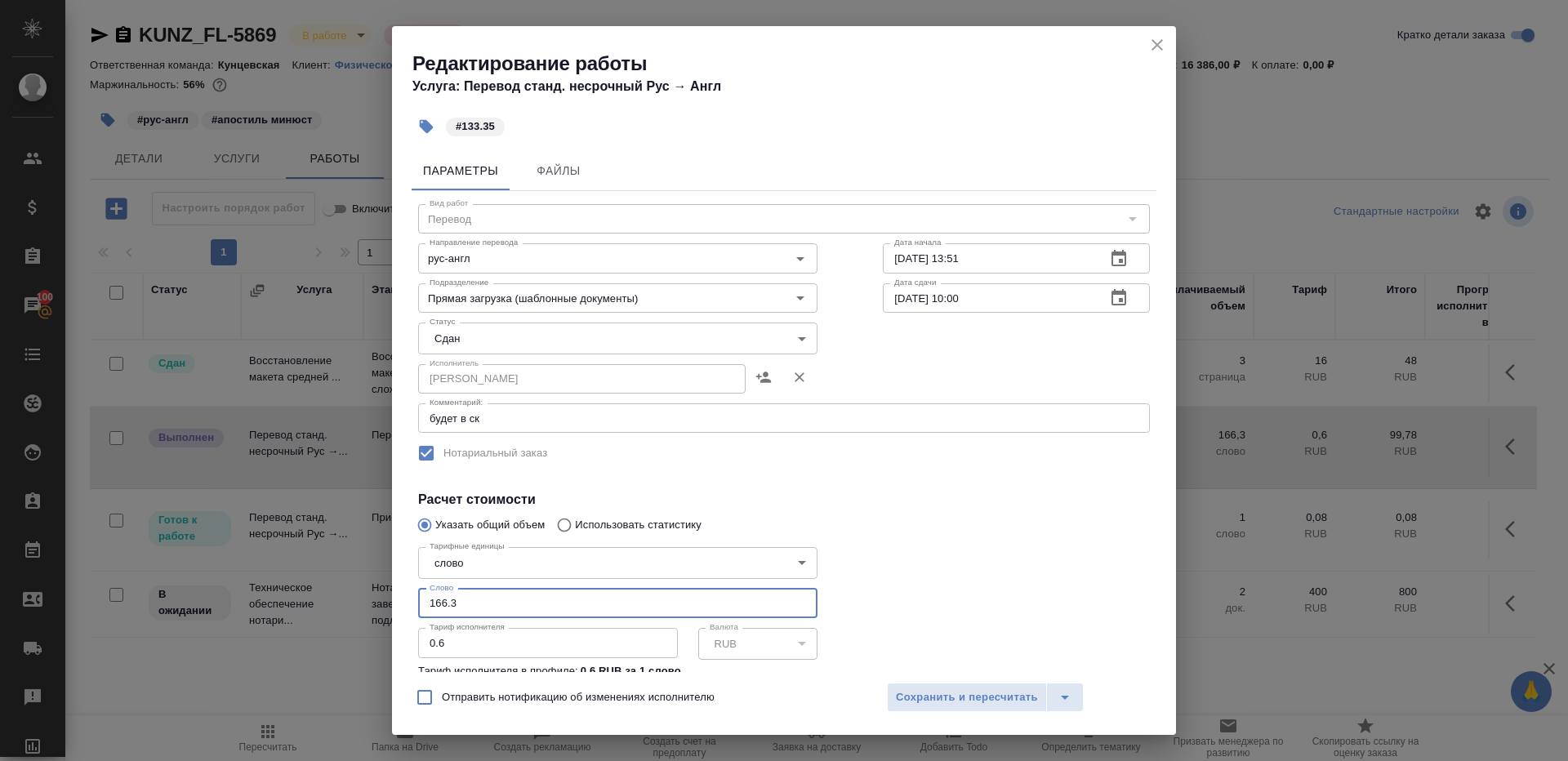
click at [509, 607] on input "166.3" at bounding box center [617, 603] width 399 height 29
drag, startPoint x: 474, startPoint y: 602, endPoint x: 303, endPoint y: 559, distance: 176.3
click at [303, 559] on div "Редактирование работы Услуга: Перевод станд. несрочный Рус → Англ #133.35 Парам…" at bounding box center [784, 380] width 1568 height 761
type input "133.35"
click at [929, 689] on span "Сохранить и пересчитать" at bounding box center [966, 698] width 142 height 19
